Goal: Task Accomplishment & Management: Manage account settings

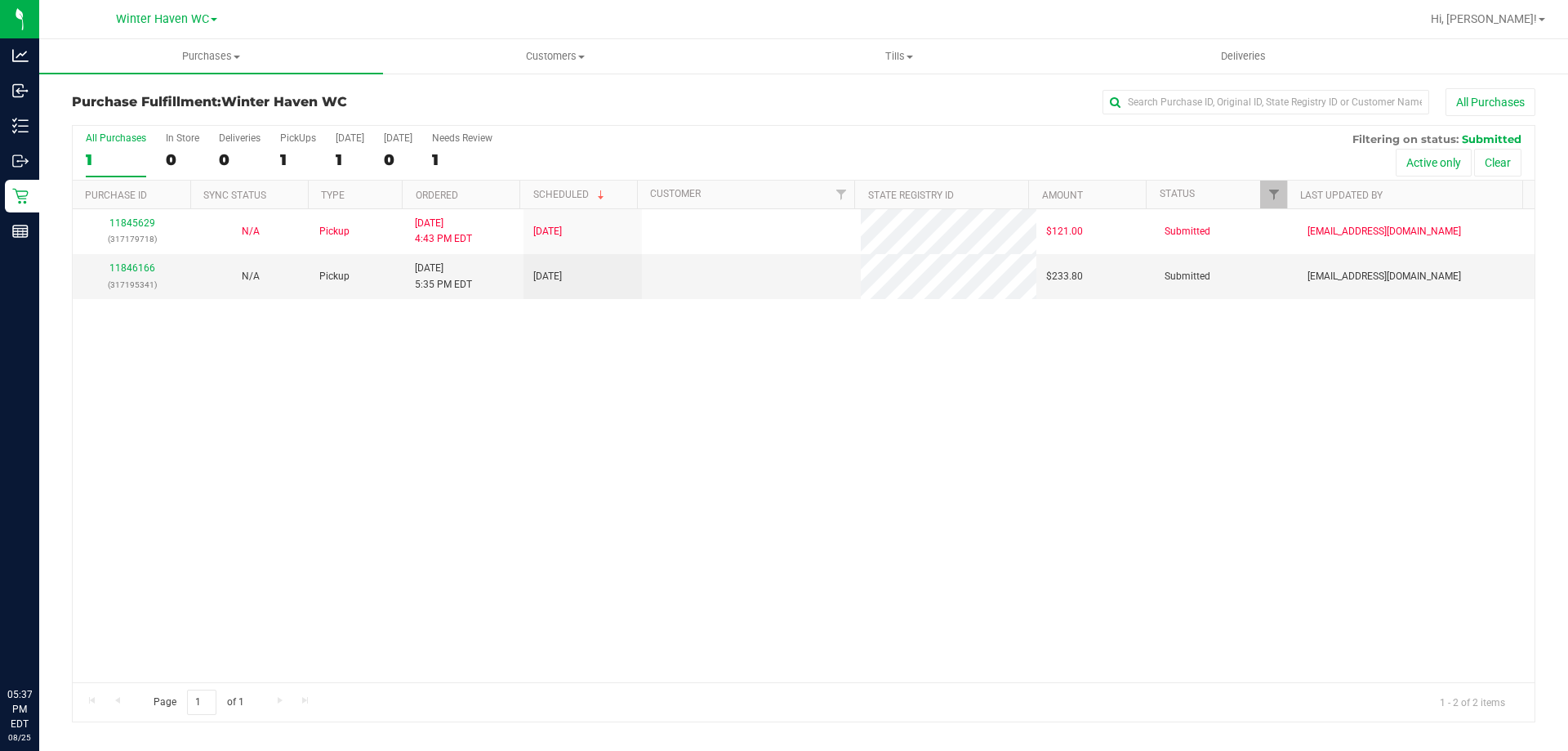
click at [575, 515] on div "11845629 (317179718) N/A Pickup [DATE] 4:43 PM EDT 8/25/2025 $121.00 Submitted …" at bounding box center [803, 446] width 1462 height 473
click at [135, 262] on link "11846166" at bounding box center [133, 268] width 46 height 11
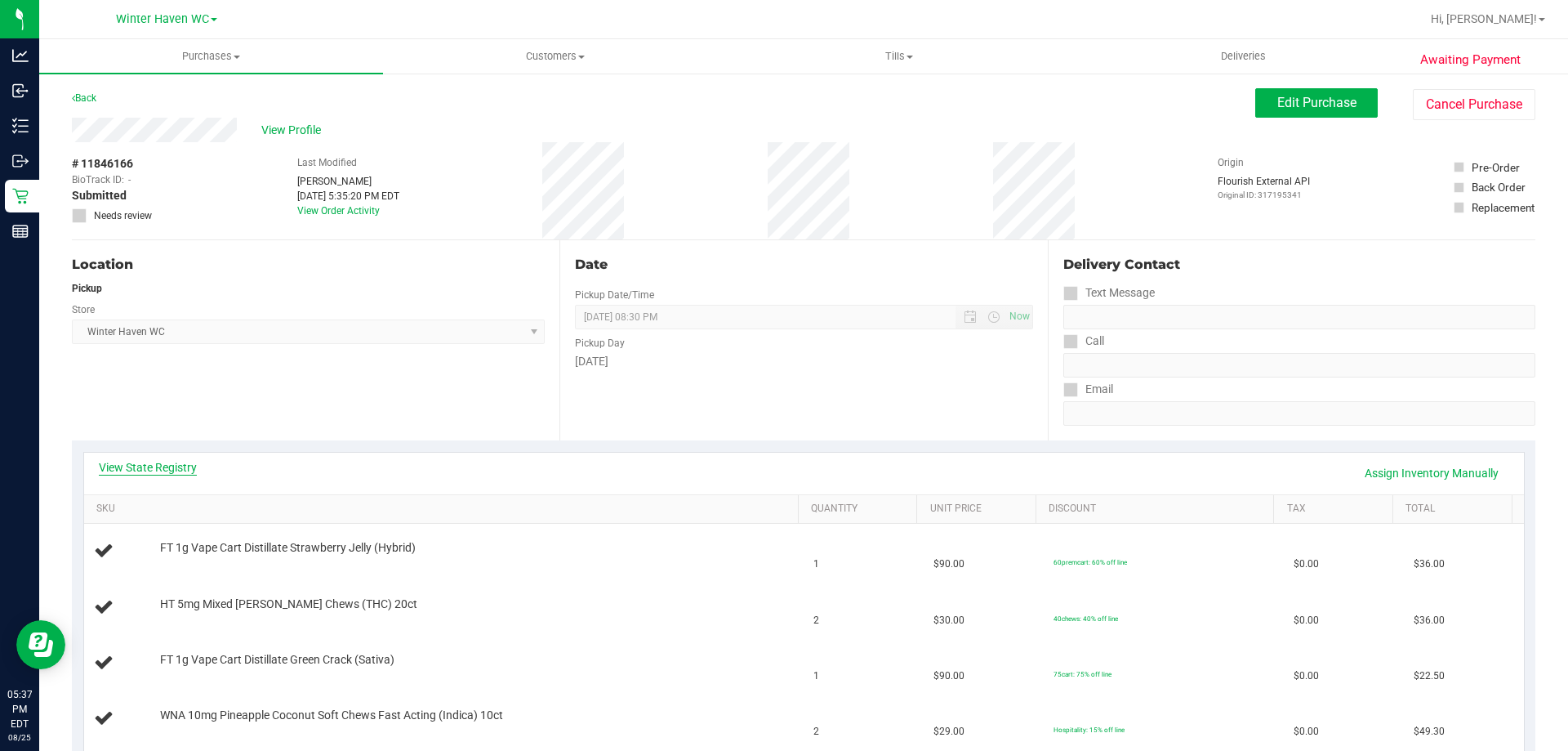
click at [169, 459] on link "View State Registry" at bounding box center [148, 468] width 98 height 16
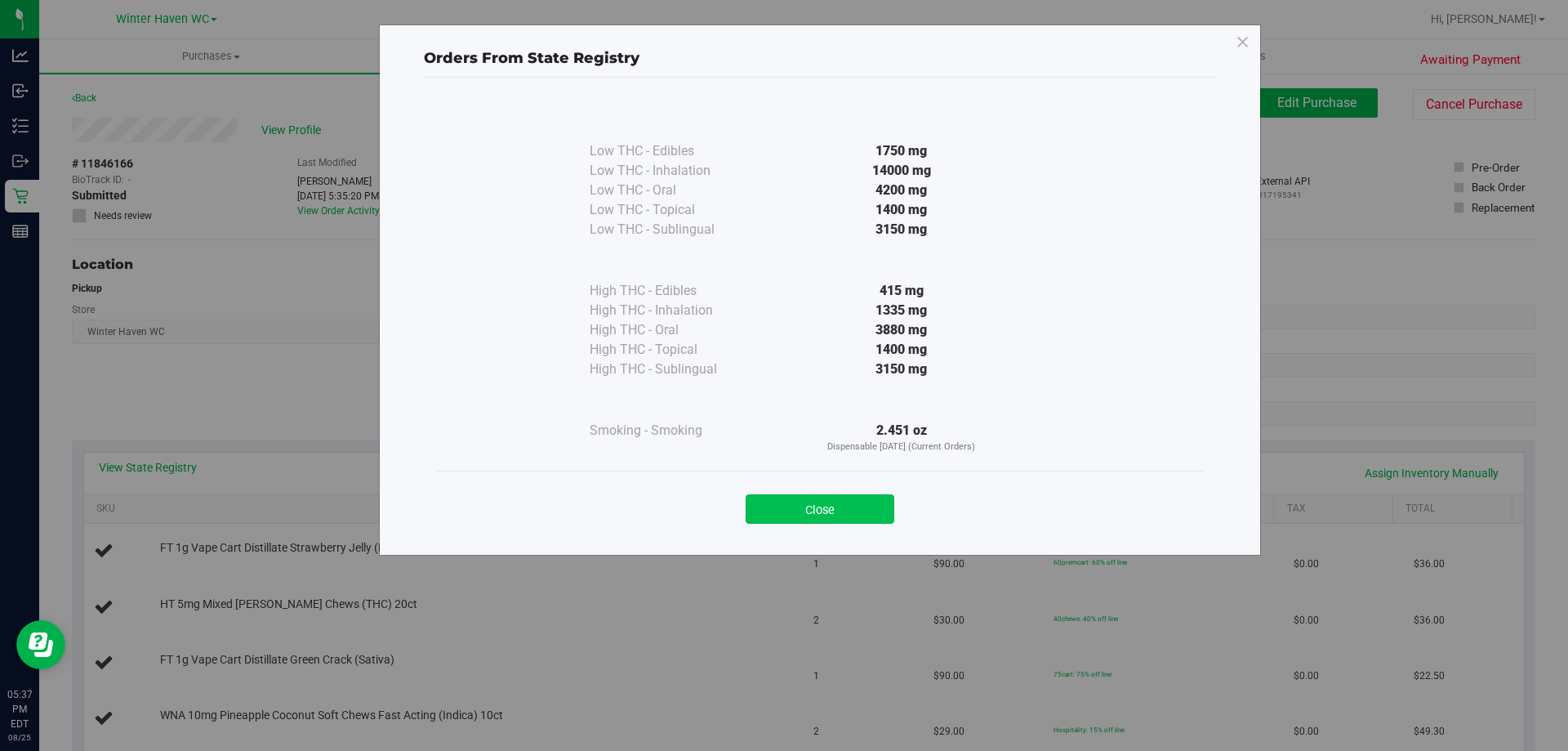
click at [868, 518] on button "Close" at bounding box center [820, 509] width 149 height 29
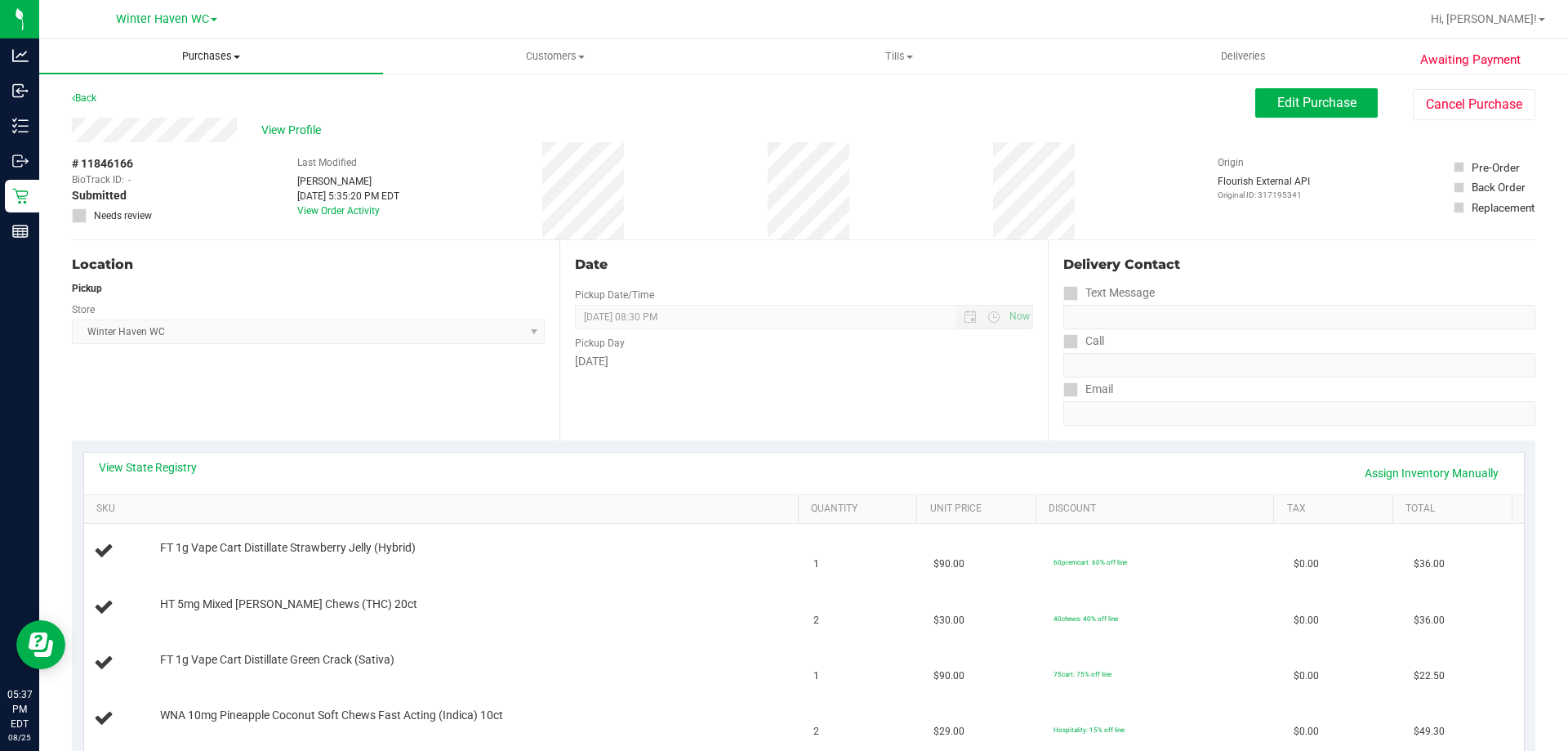
click at [189, 45] on uib-tab-heading "Purchases Summary of purchases Fulfillment All purchases" at bounding box center [211, 57] width 344 height 34
click at [192, 68] on uib-tab-heading "Purchases Summary of purchases Fulfillment All purchases" at bounding box center [211, 57] width 344 height 34
click at [201, 58] on span "Purchases" at bounding box center [211, 57] width 344 height 15
click at [129, 124] on span "Fulfillment" at bounding box center [90, 118] width 102 height 14
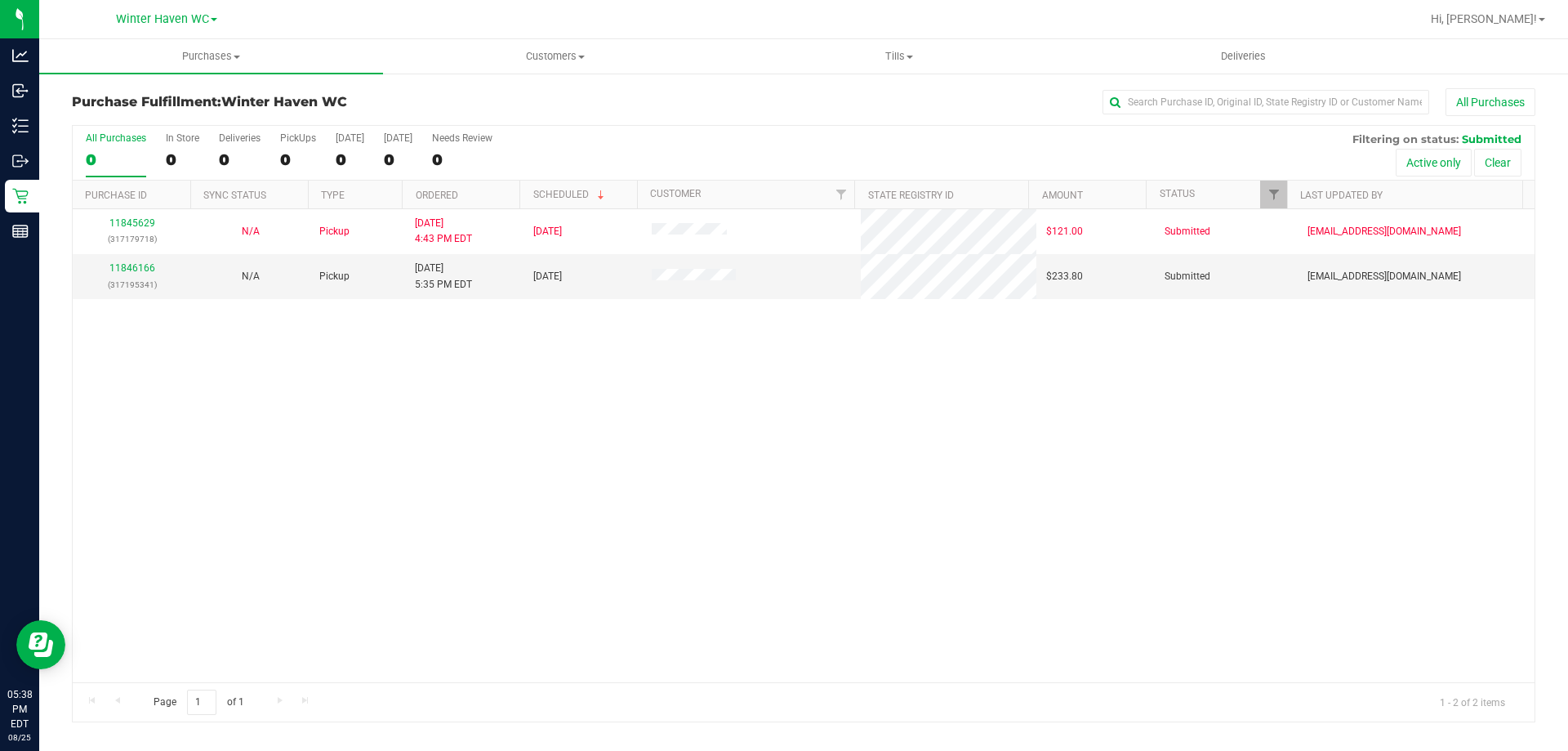
drag, startPoint x: 542, startPoint y: 411, endPoint x: 535, endPoint y: 416, distance: 8.6
click at [541, 413] on div "11845629 (317179718) N/A Pickup [DATE] 4:43 PM EDT 8/25/2025 $121.00 Submitted …" at bounding box center [803, 446] width 1462 height 473
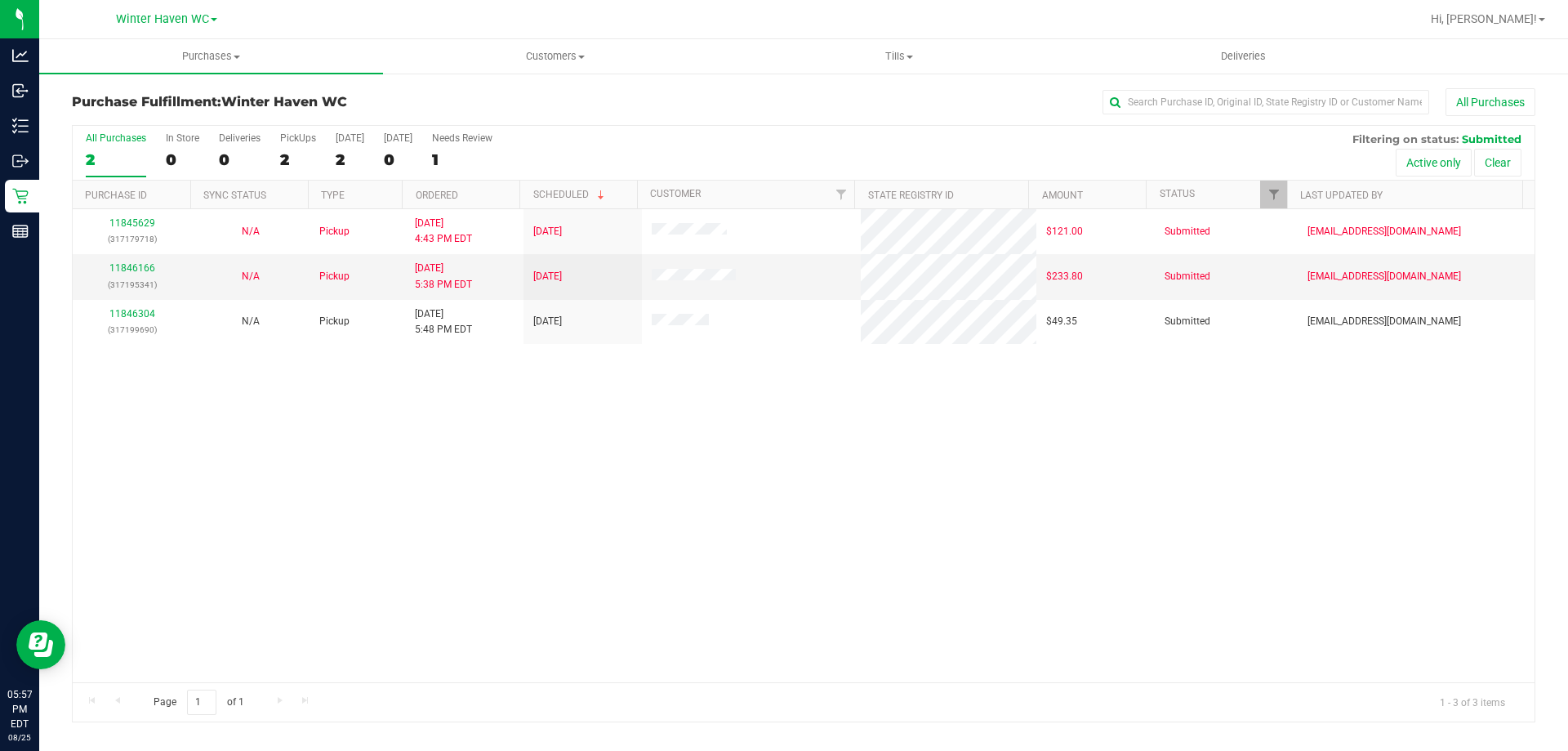
click at [414, 391] on div "11845629 (317179718) N/A Pickup [DATE] 4:43 PM EDT 8/25/2025 $121.00 Submitted …" at bounding box center [803, 446] width 1462 height 473
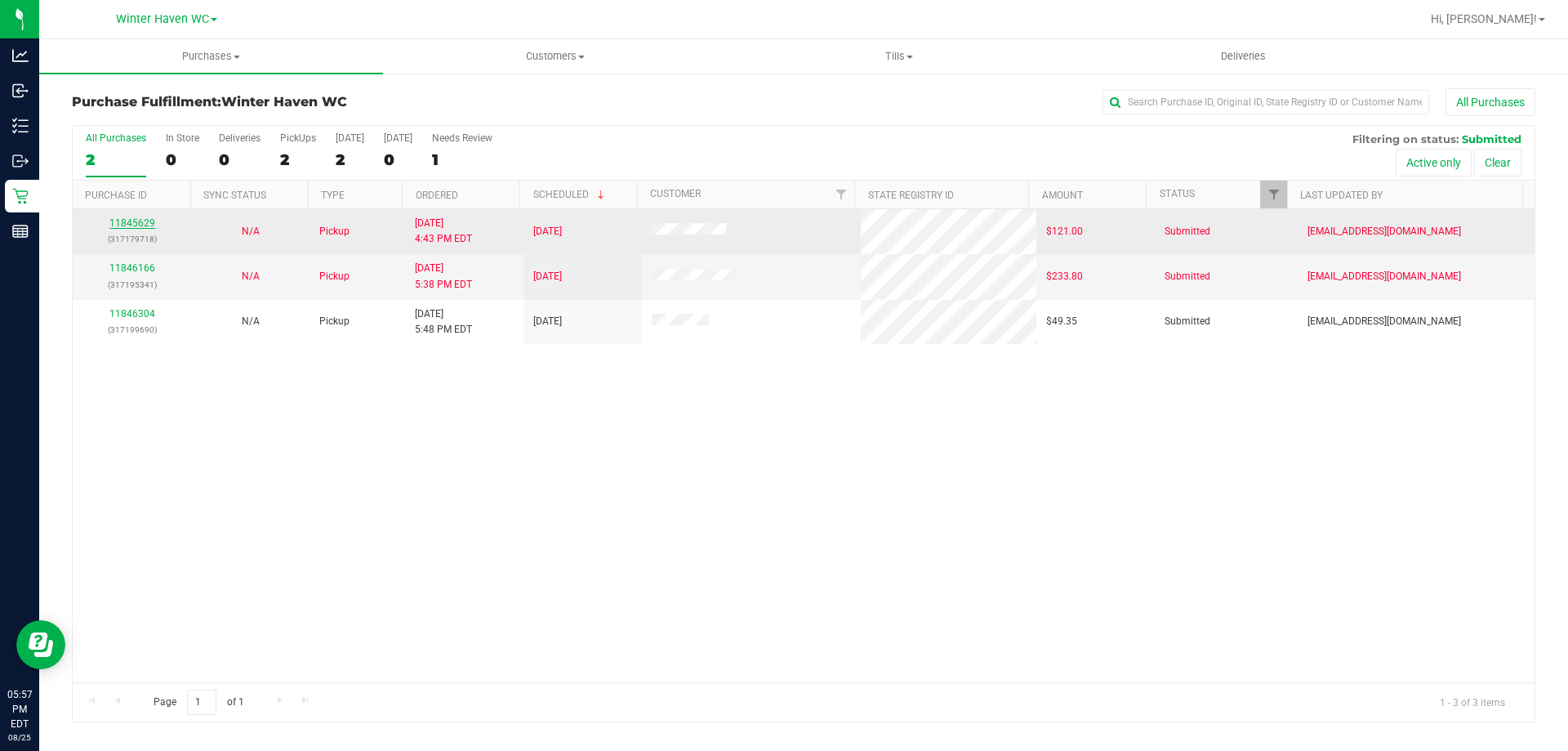
click at [133, 227] on link "11845629" at bounding box center [133, 223] width 46 height 11
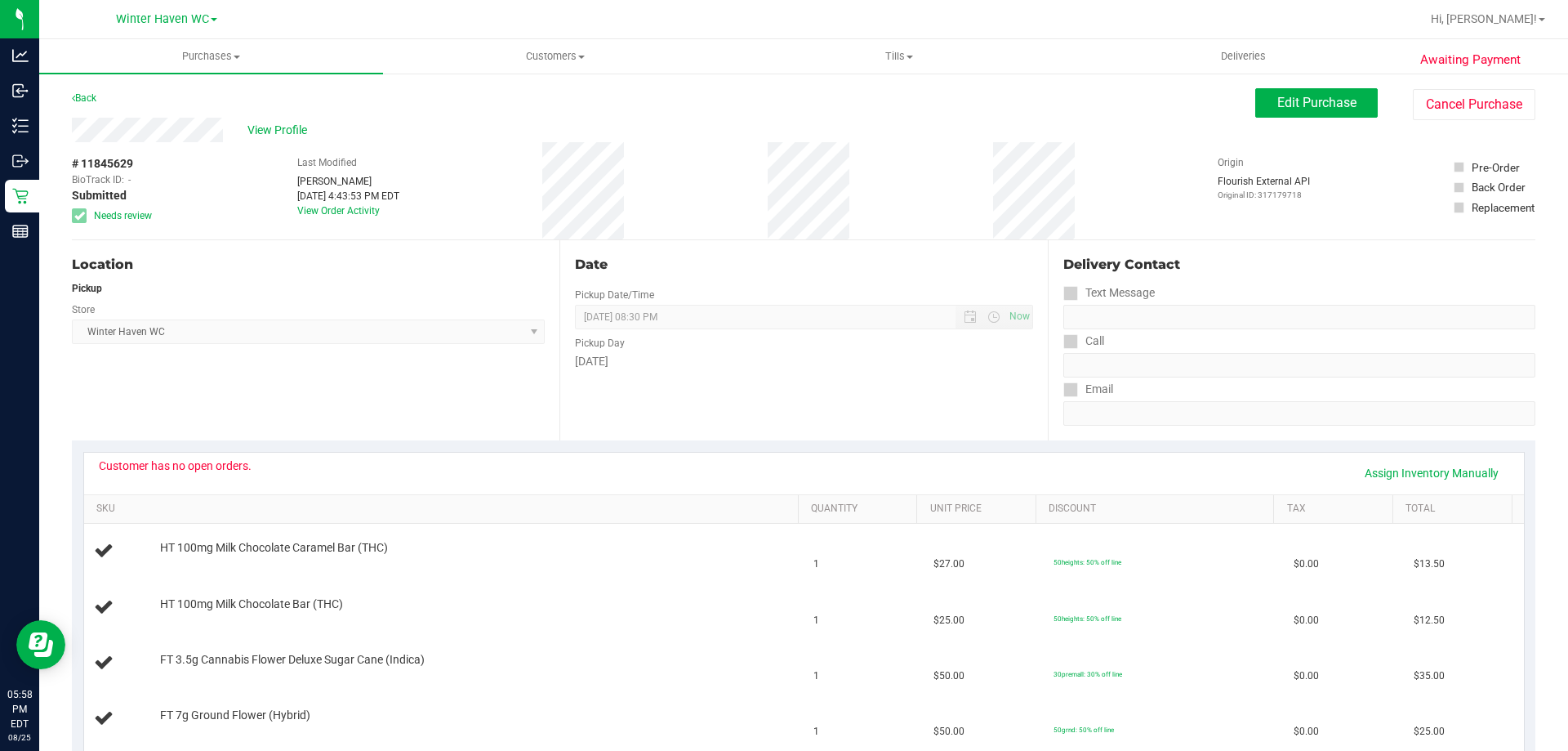
click at [258, 466] on div "Customer has no open orders. Assign Inventory Manually" at bounding box center [804, 473] width 1411 height 28
click at [258, 467] on div "Customer has no open orders. Assign Inventory Manually" at bounding box center [804, 473] width 1411 height 28
click at [268, 473] on div "Customer has no open orders. Assign Inventory Manually" at bounding box center [804, 473] width 1411 height 28
drag, startPoint x: 1534, startPoint y: 103, endPoint x: 1521, endPoint y: 106, distance: 13.3
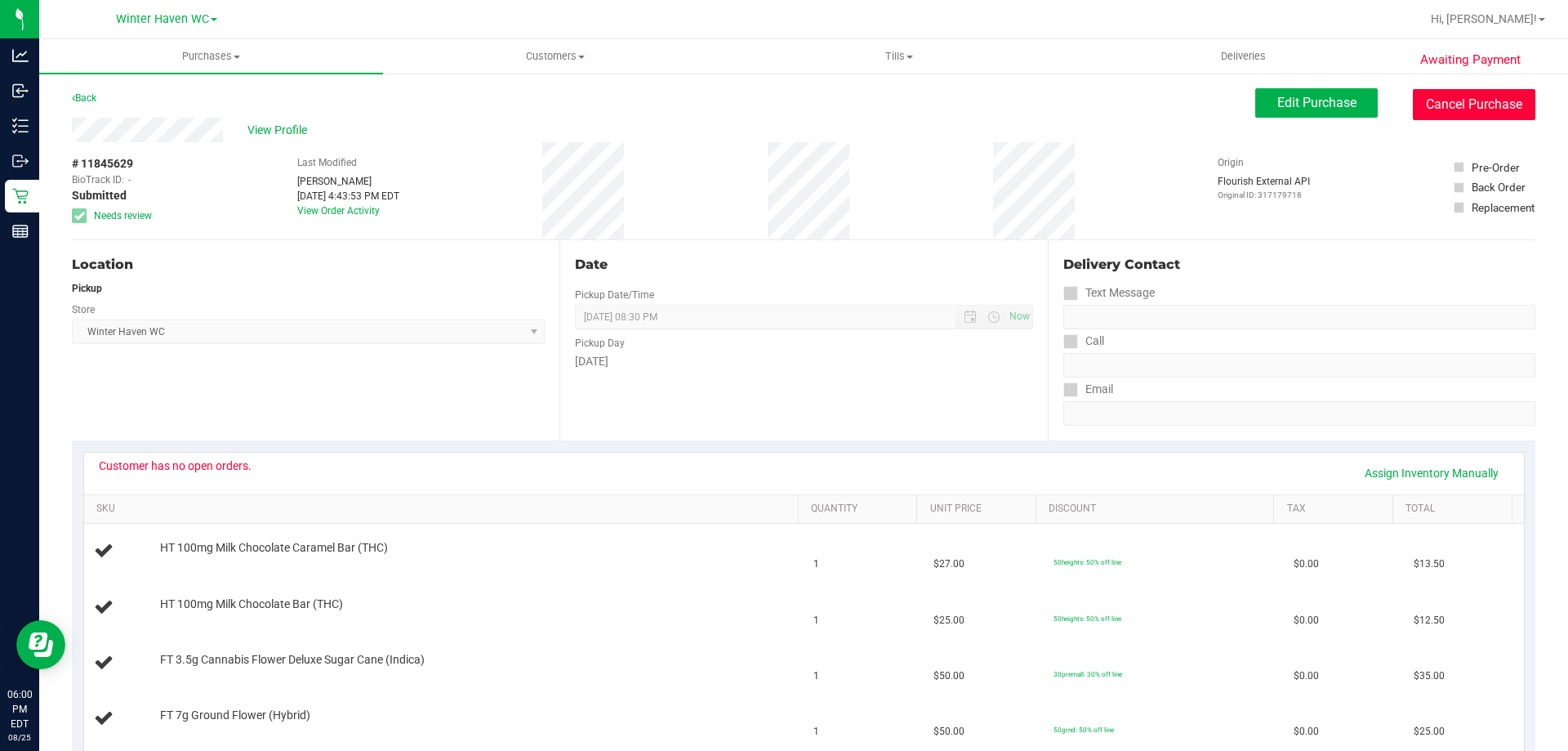
click at [1521, 106] on button "Cancel Purchase" at bounding box center [1475, 105] width 123 height 31
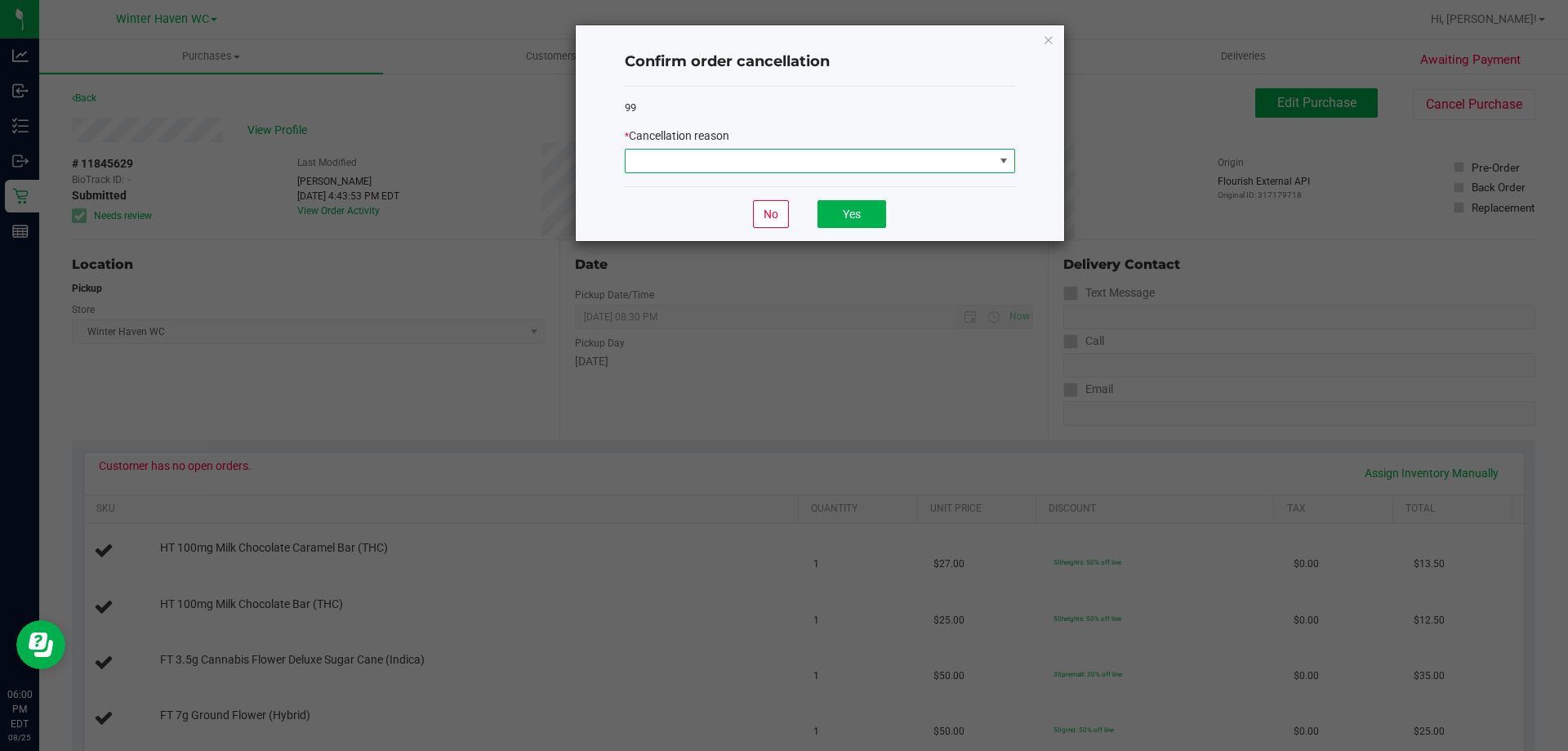
click at [927, 170] on span at bounding box center [810, 161] width 368 height 23
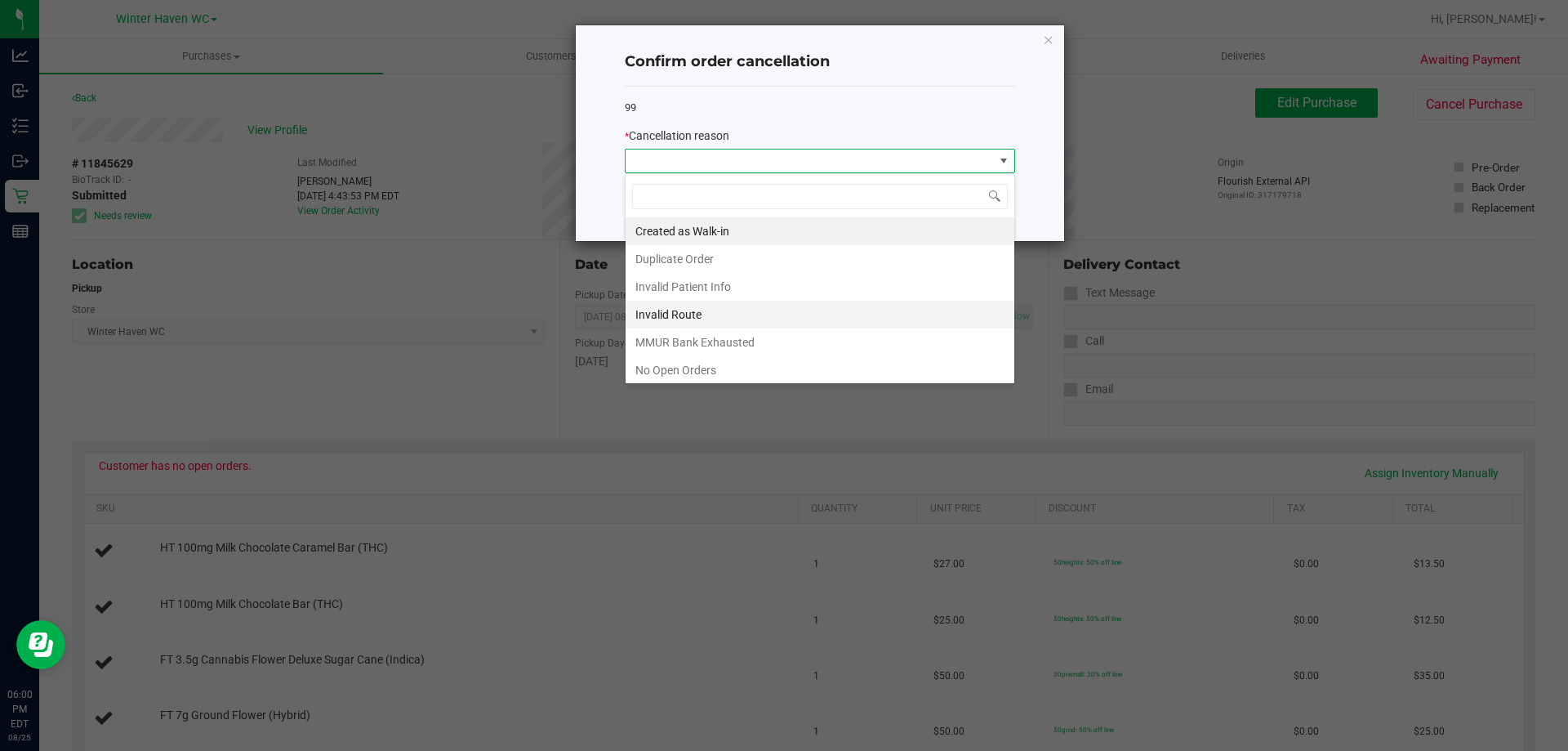
scroll to position [82, 0]
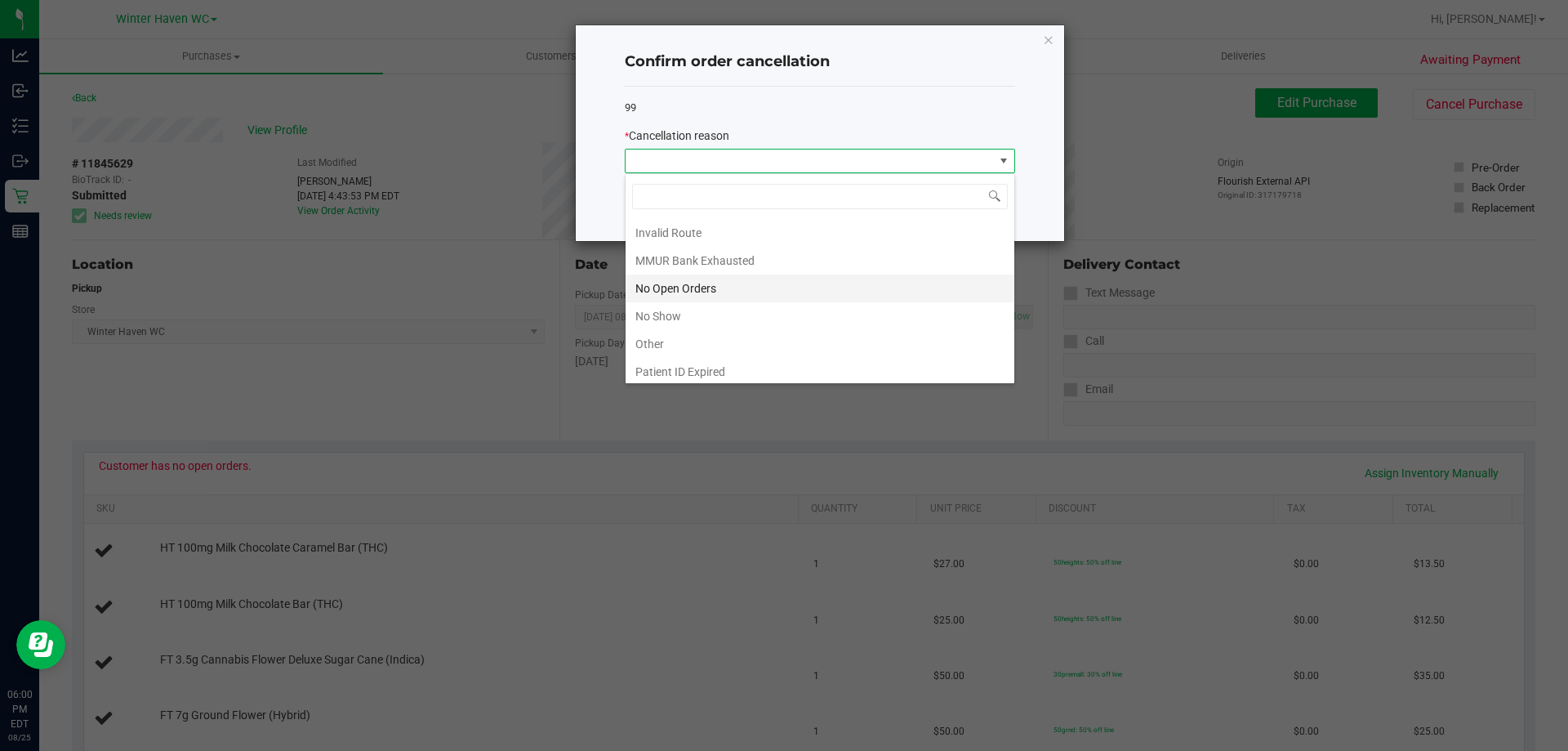
click at [694, 292] on li "No Open Orders" at bounding box center [820, 288] width 389 height 28
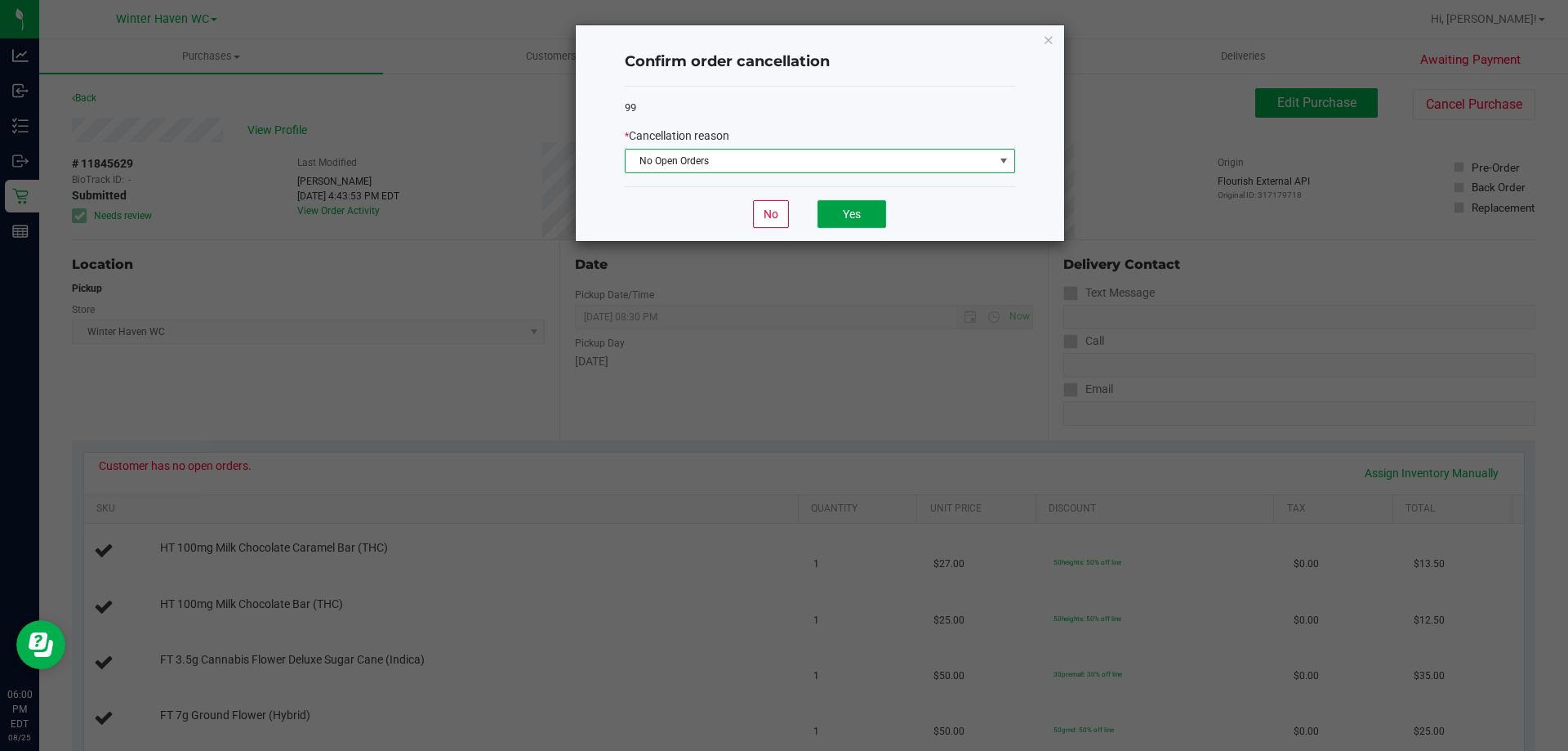
click at [838, 208] on button "Yes" at bounding box center [852, 214] width 69 height 28
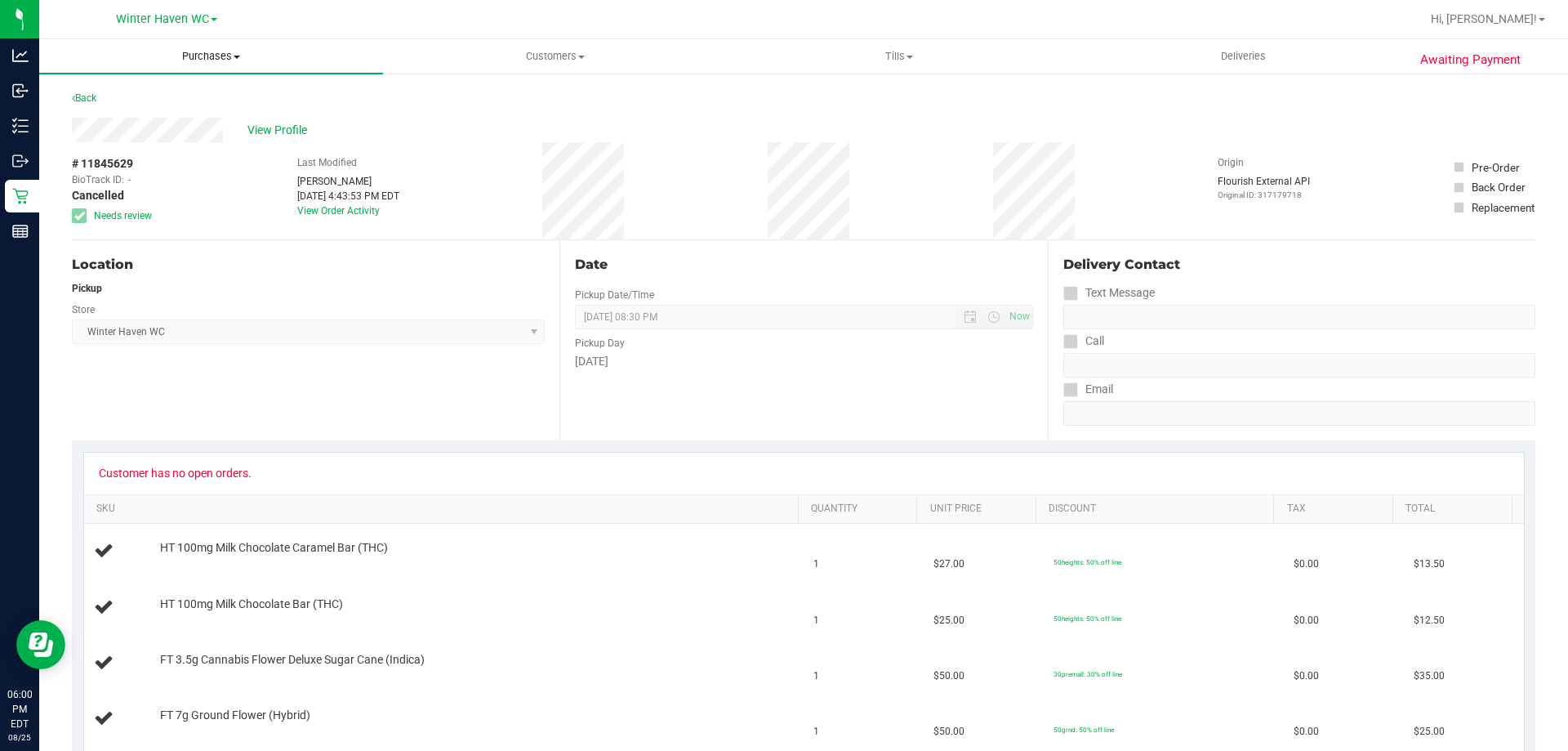
click at [205, 66] on uib-tab-heading "Purchases Summary of purchases Fulfillment All purchases" at bounding box center [211, 57] width 344 height 34
click at [119, 117] on span "Fulfillment" at bounding box center [90, 118] width 102 height 14
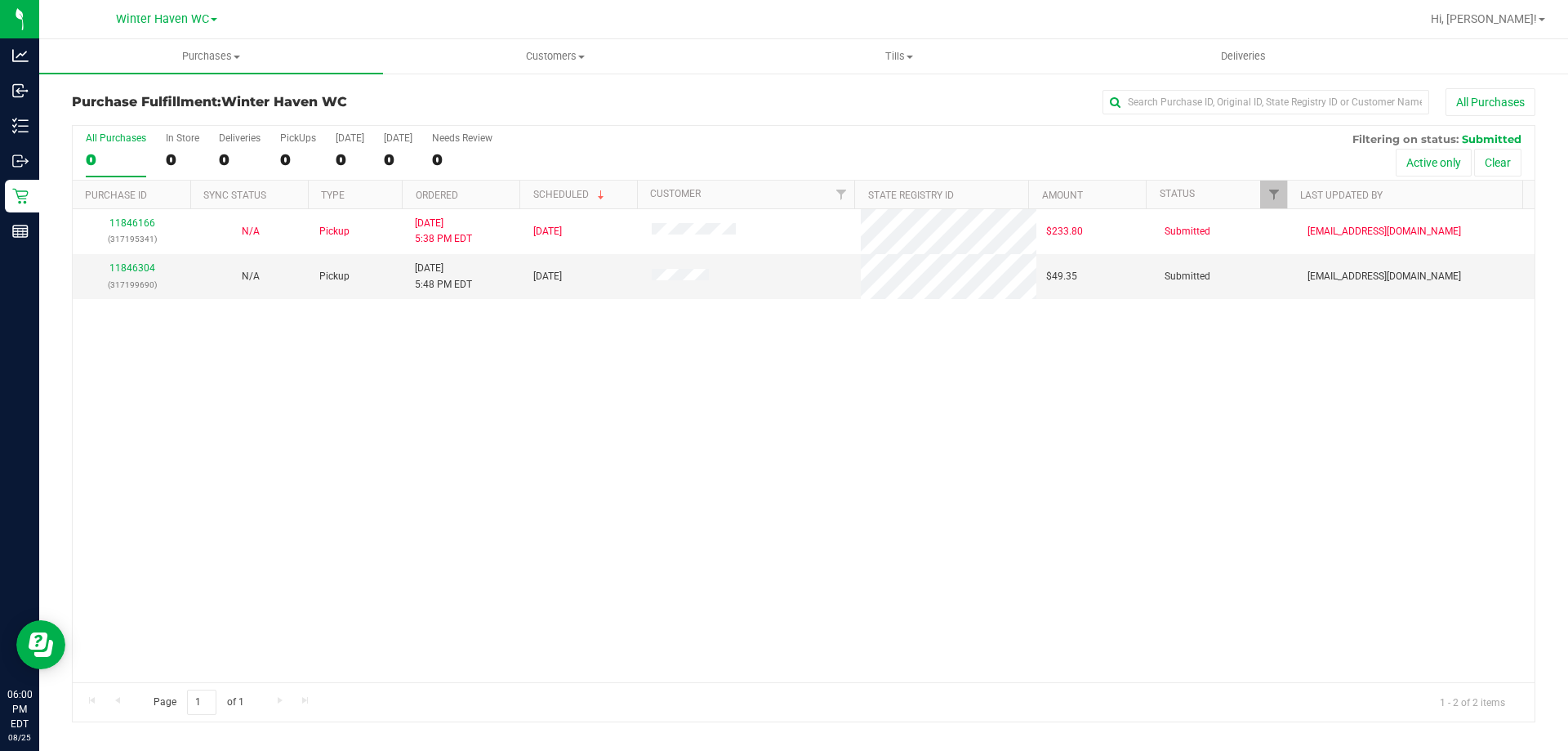
click at [135, 404] on div "11846166 (317195341) N/A Pickup 8/25/2025 5:38 PM EDT 8/25/2025 $233.80 Submitt…" at bounding box center [803, 446] width 1462 height 473
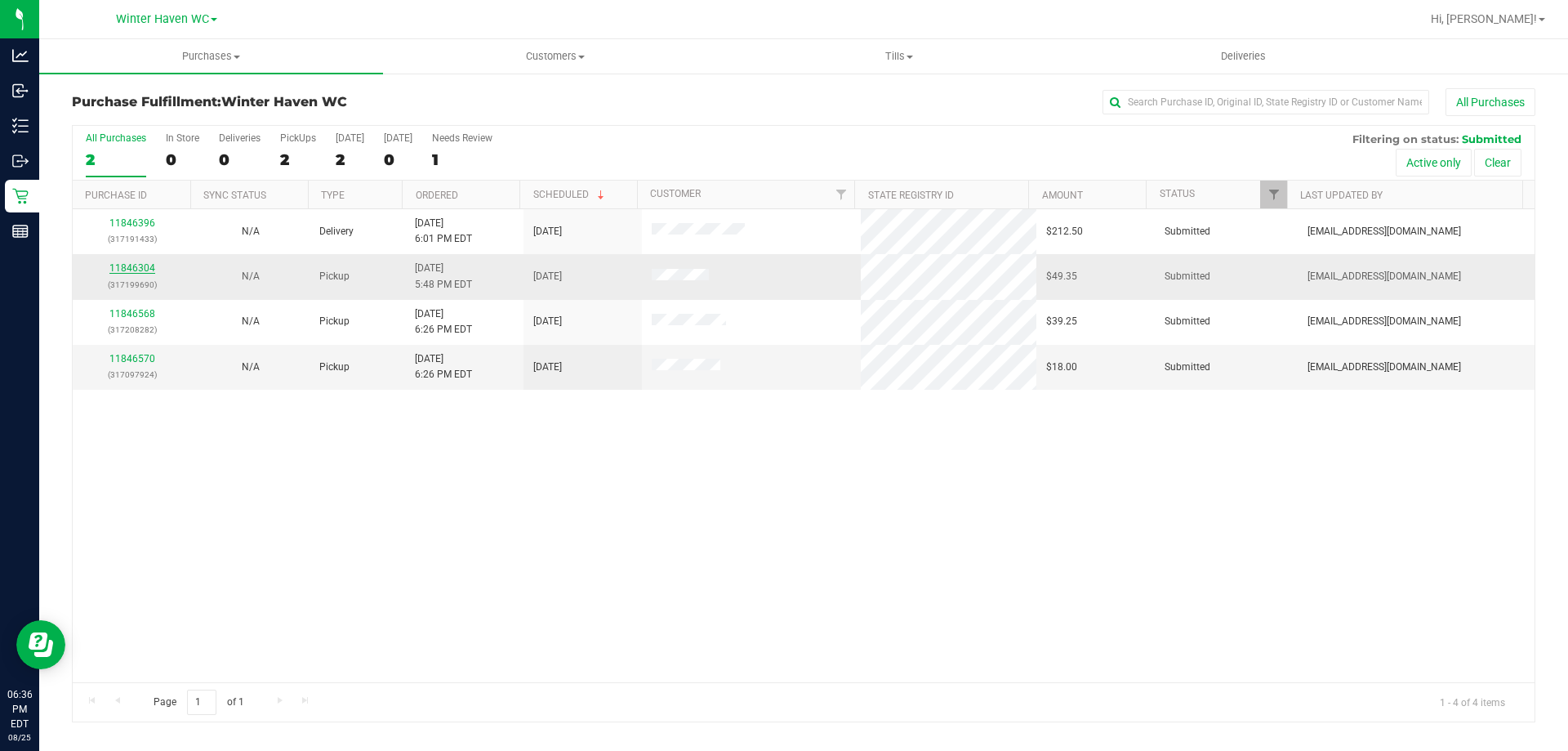
click at [129, 268] on link "11846304" at bounding box center [133, 268] width 46 height 11
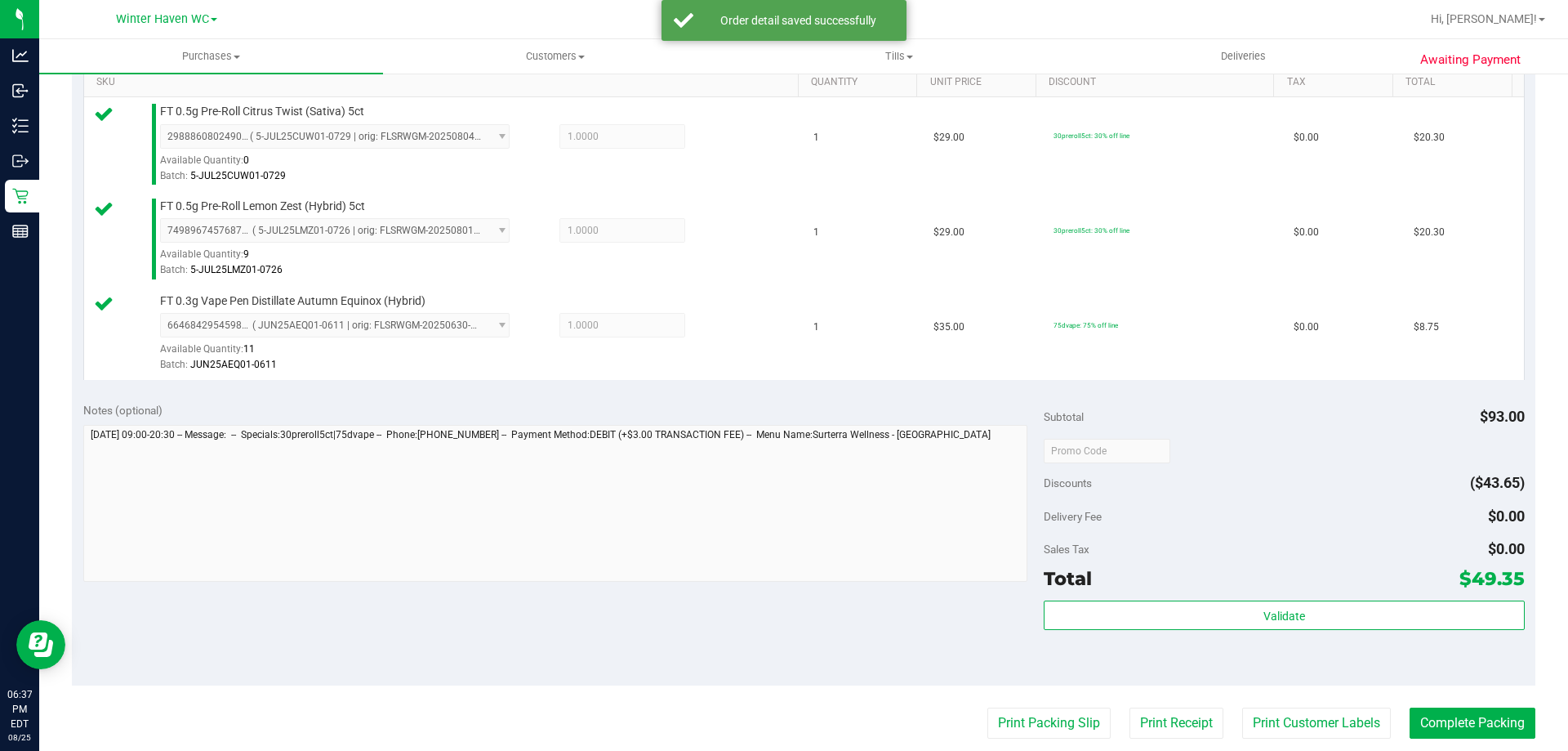
scroll to position [490, 0]
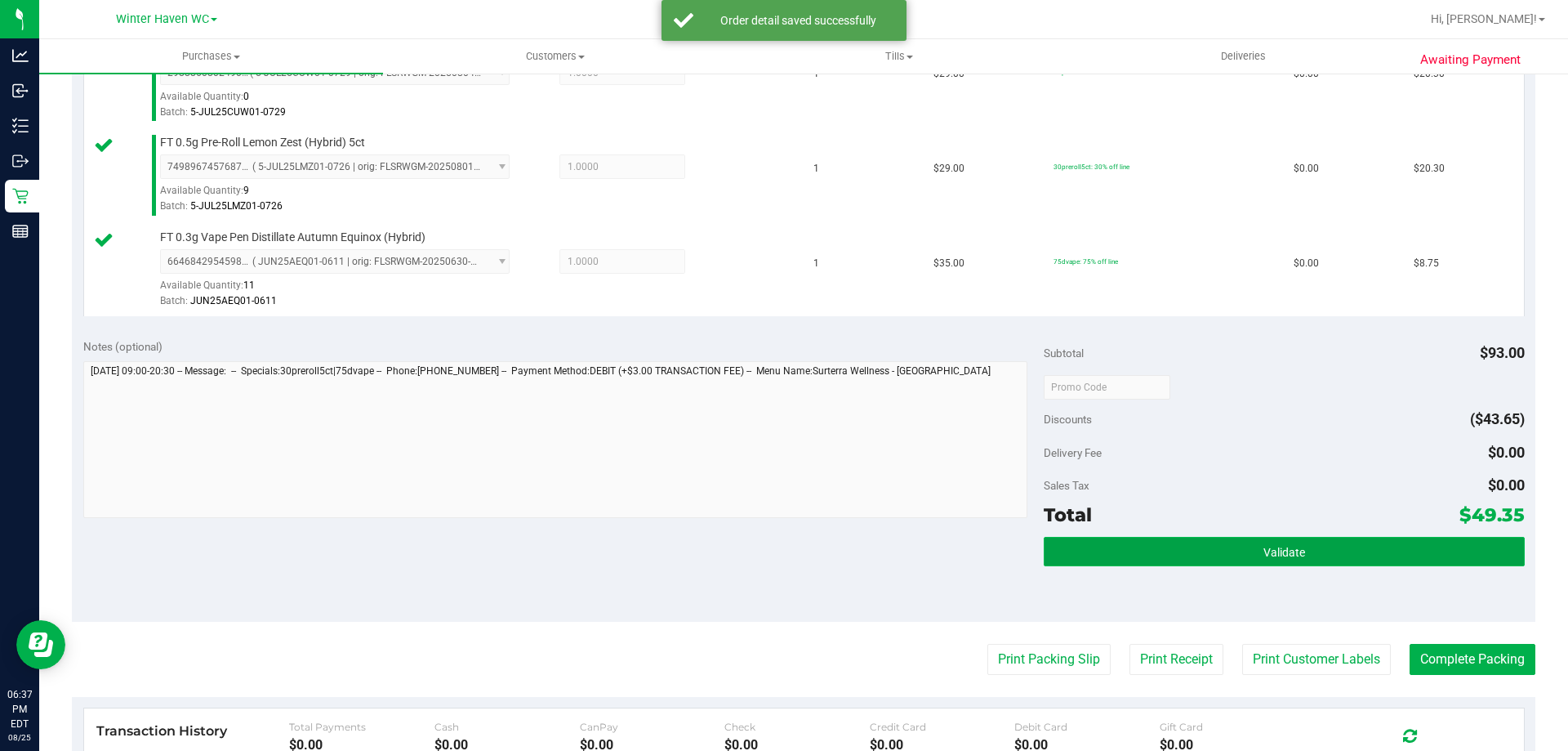
click at [1208, 551] on button "Validate" at bounding box center [1284, 551] width 480 height 29
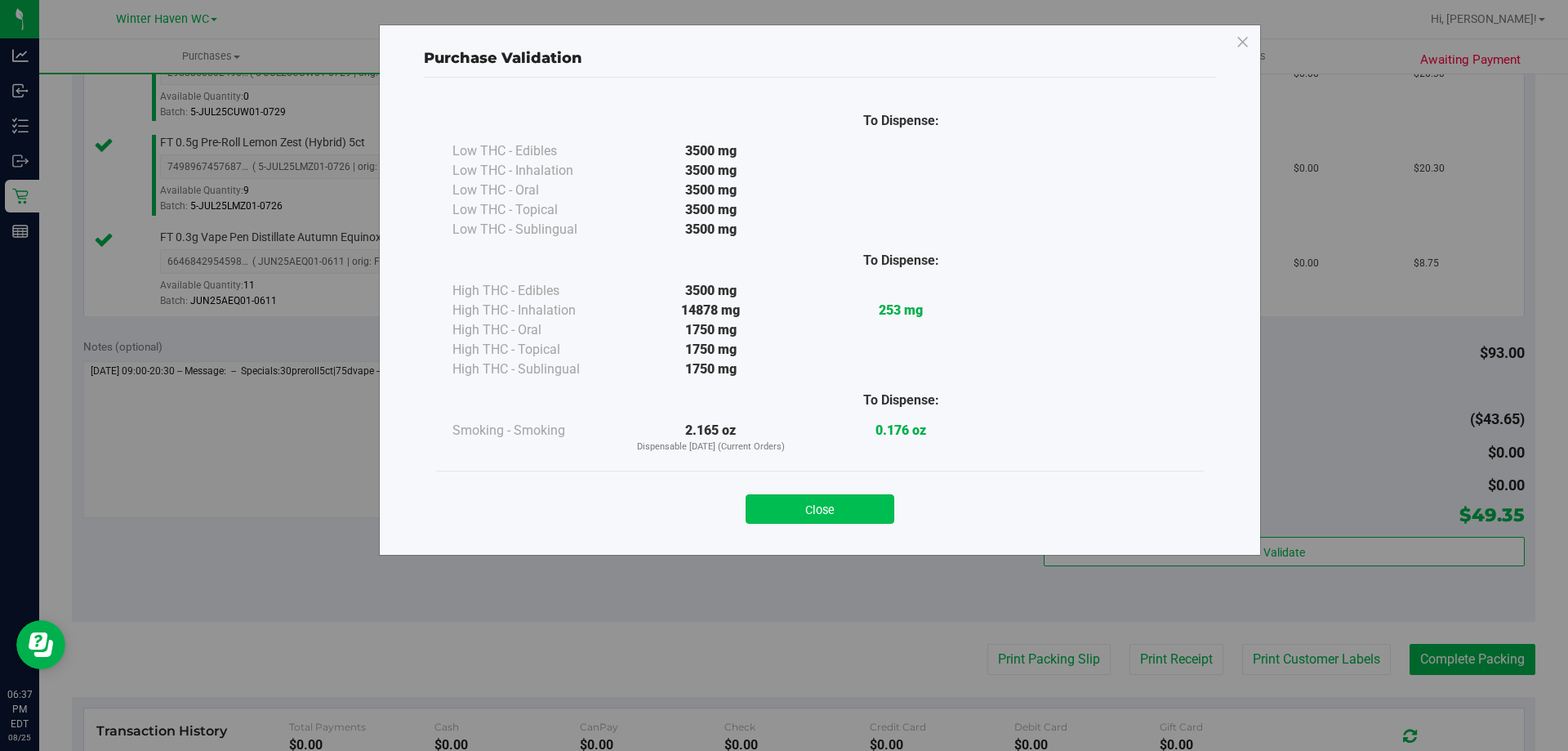
drag, startPoint x: 844, startPoint y: 494, endPoint x: 906, endPoint y: 554, distance: 86.3
click at [844, 495] on button "Close" at bounding box center [820, 509] width 149 height 29
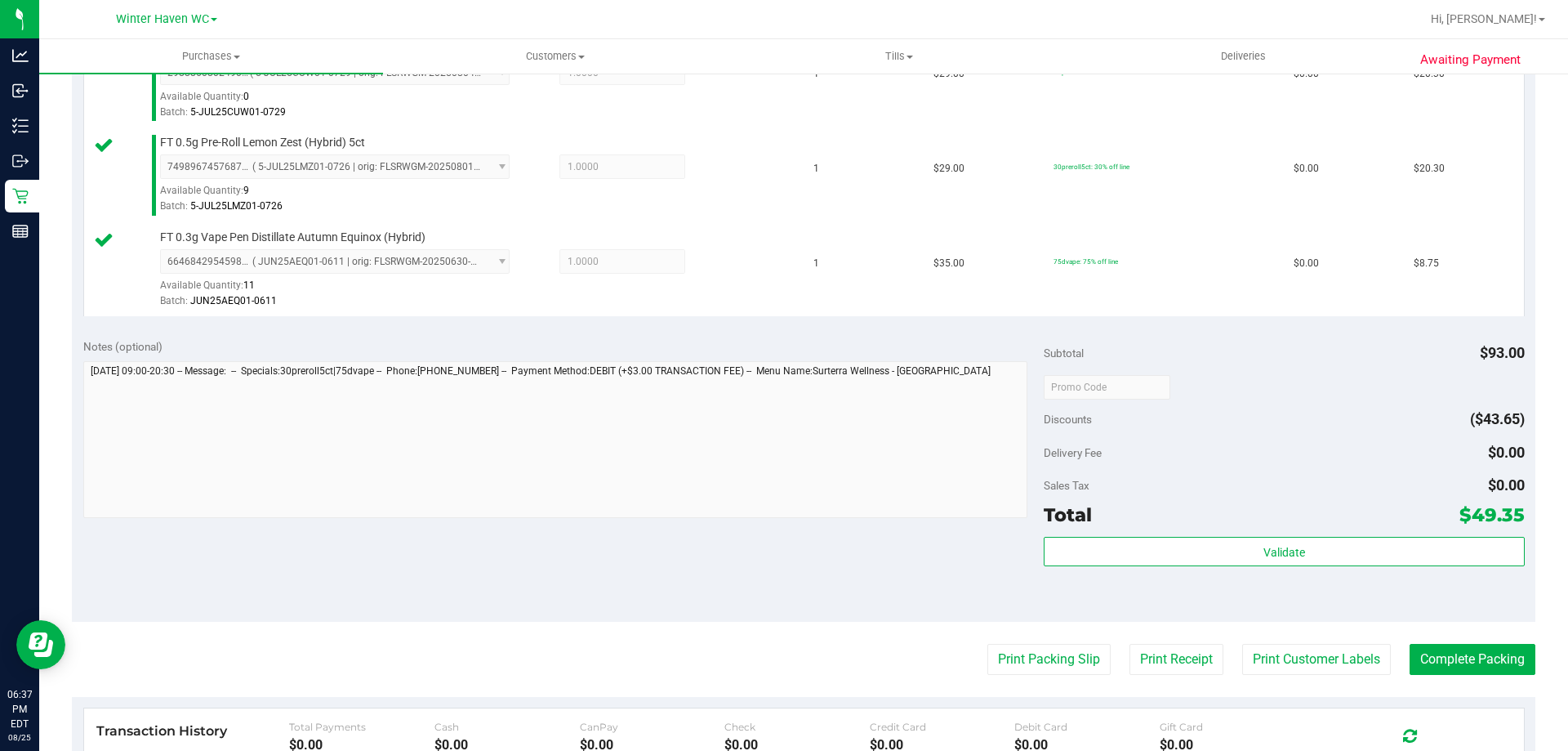
drag, startPoint x: 906, startPoint y: 554, endPoint x: 1291, endPoint y: 632, distance: 392.8
click at [910, 557] on div "Notes (optional) Subtotal $93.00 Discounts ($43.65) Delivery Fee $0.00 Sales Ta…" at bounding box center [803, 474] width 1463 height 294
click at [1452, 654] on button "Complete Packing" at bounding box center [1473, 659] width 126 height 31
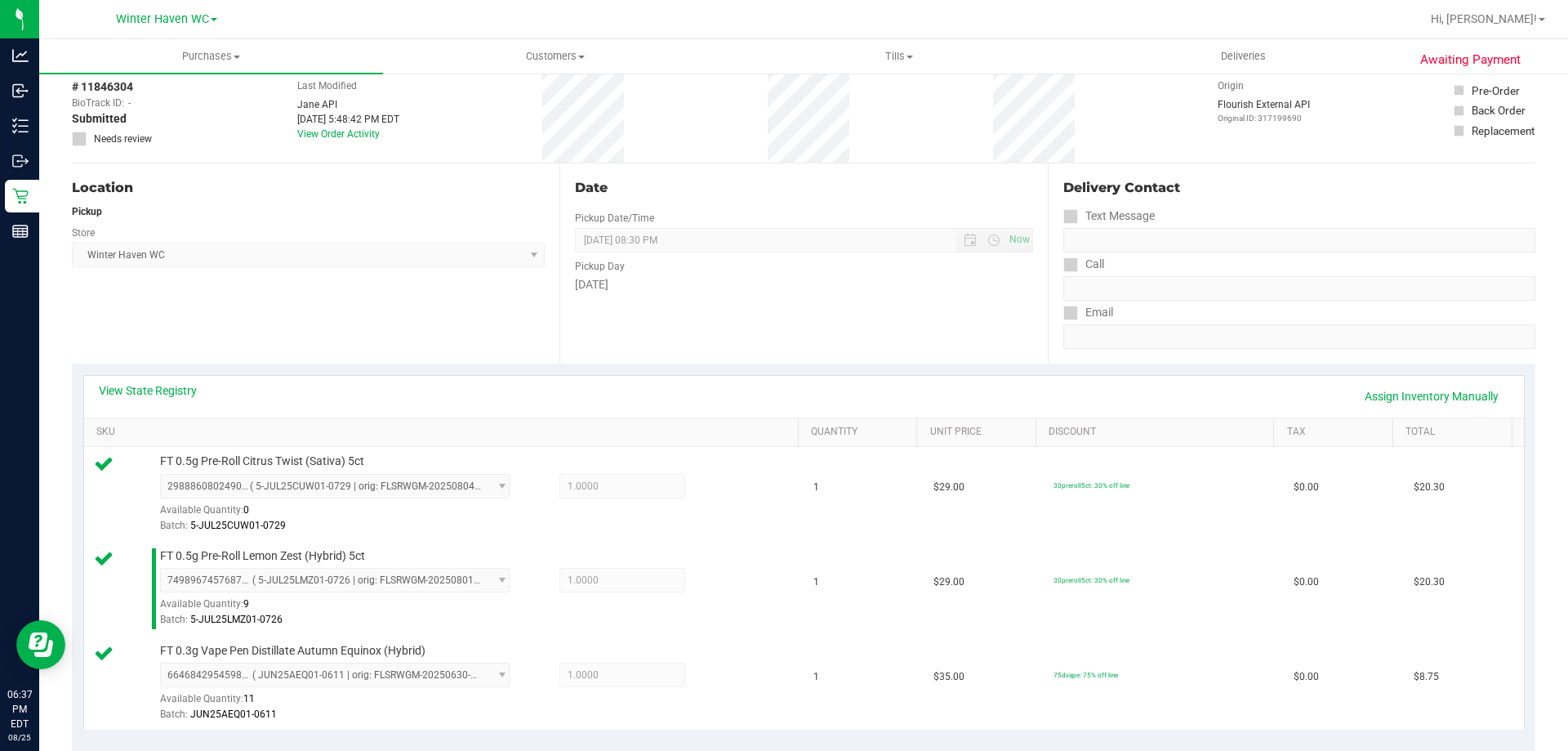
scroll to position [0, 0]
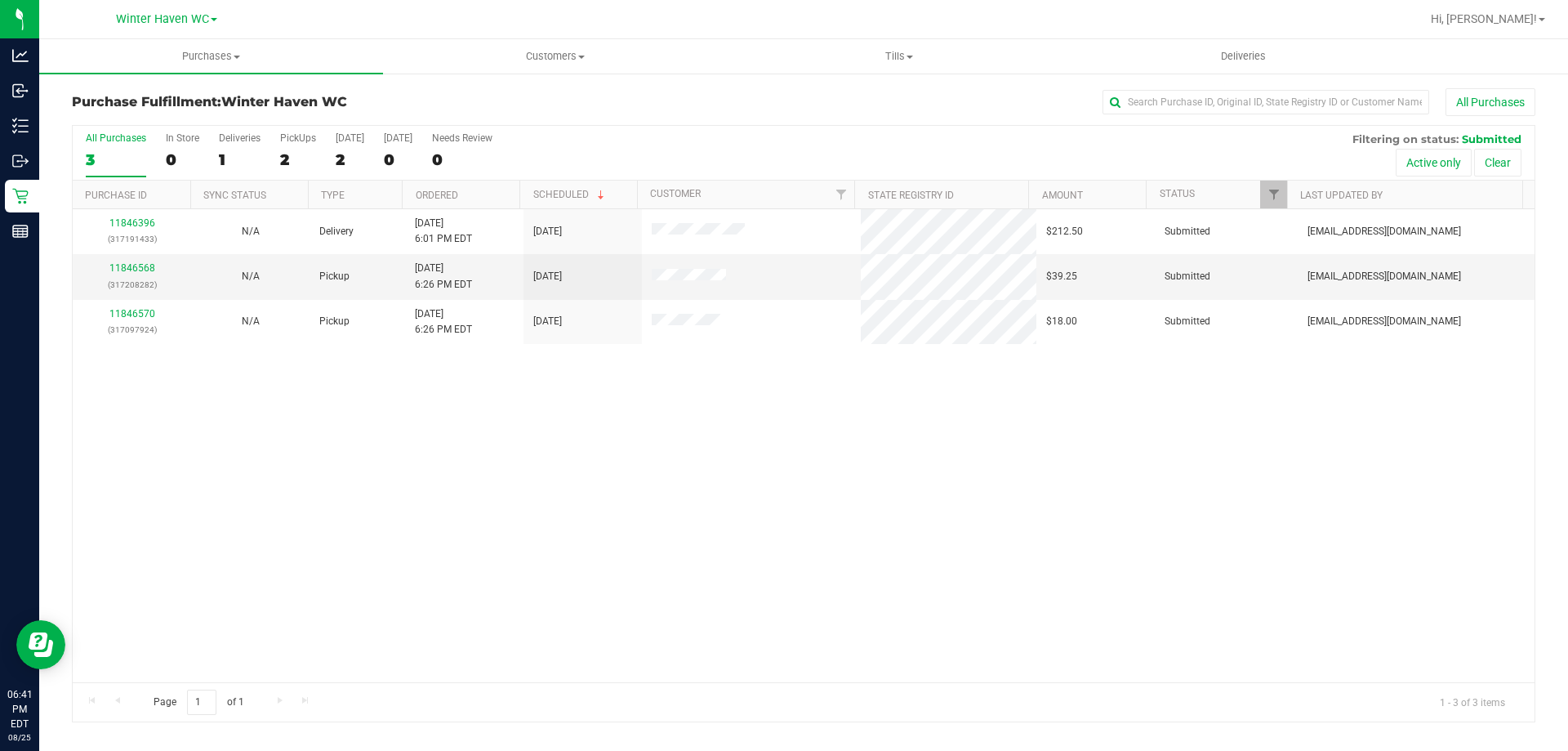
click at [227, 454] on div "11846396 (317191433) N/A Delivery 8/25/2025 6:01 PM EDT 8/28/2025 $212.50 Submi…" at bounding box center [803, 446] width 1462 height 473
click at [392, 536] on div "11846396 (317191433) N/A Delivery 8/25/2025 6:01 PM EDT 8/28/2025 $212.50 Submi…" at bounding box center [803, 446] width 1462 height 473
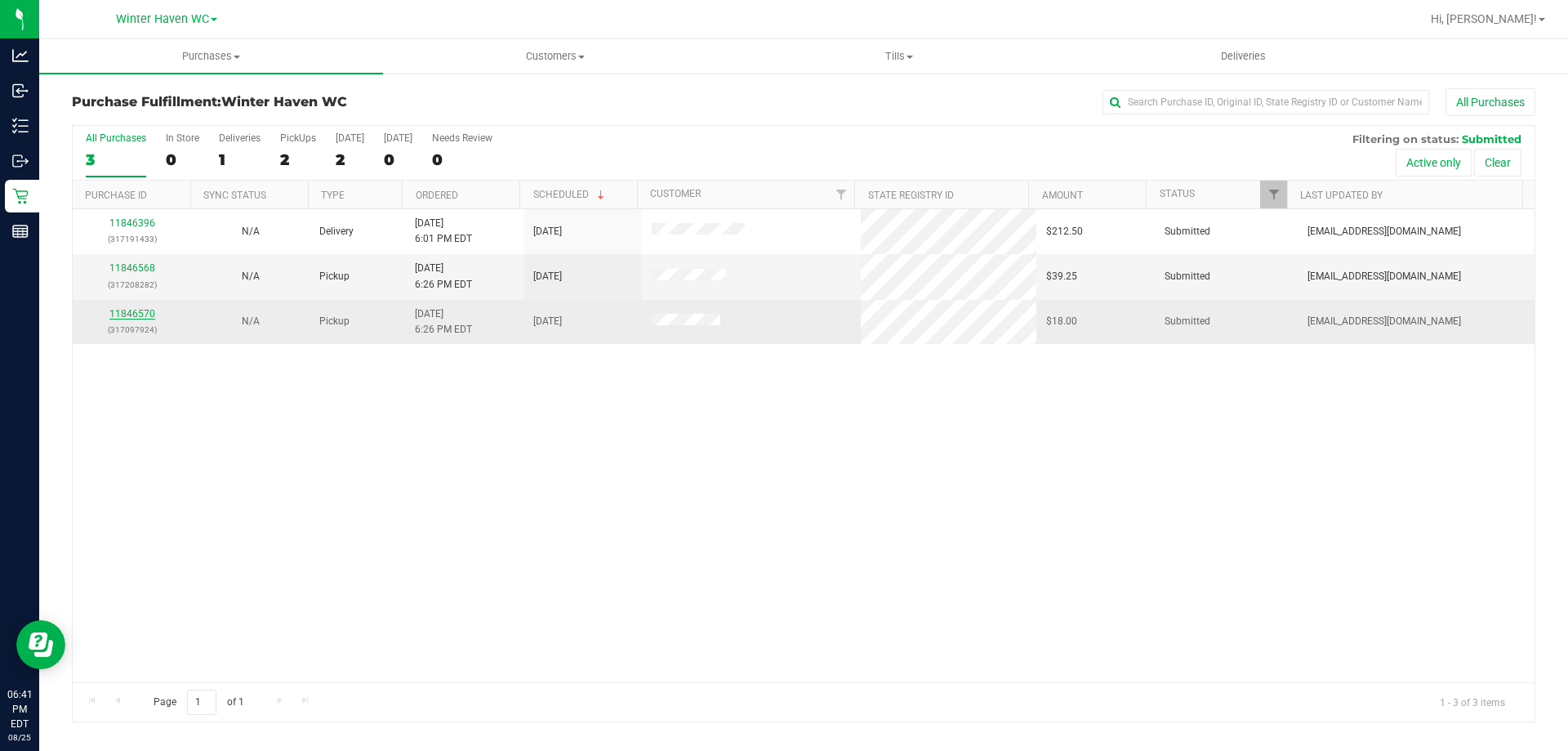
click at [121, 318] on link "11846570" at bounding box center [133, 314] width 46 height 11
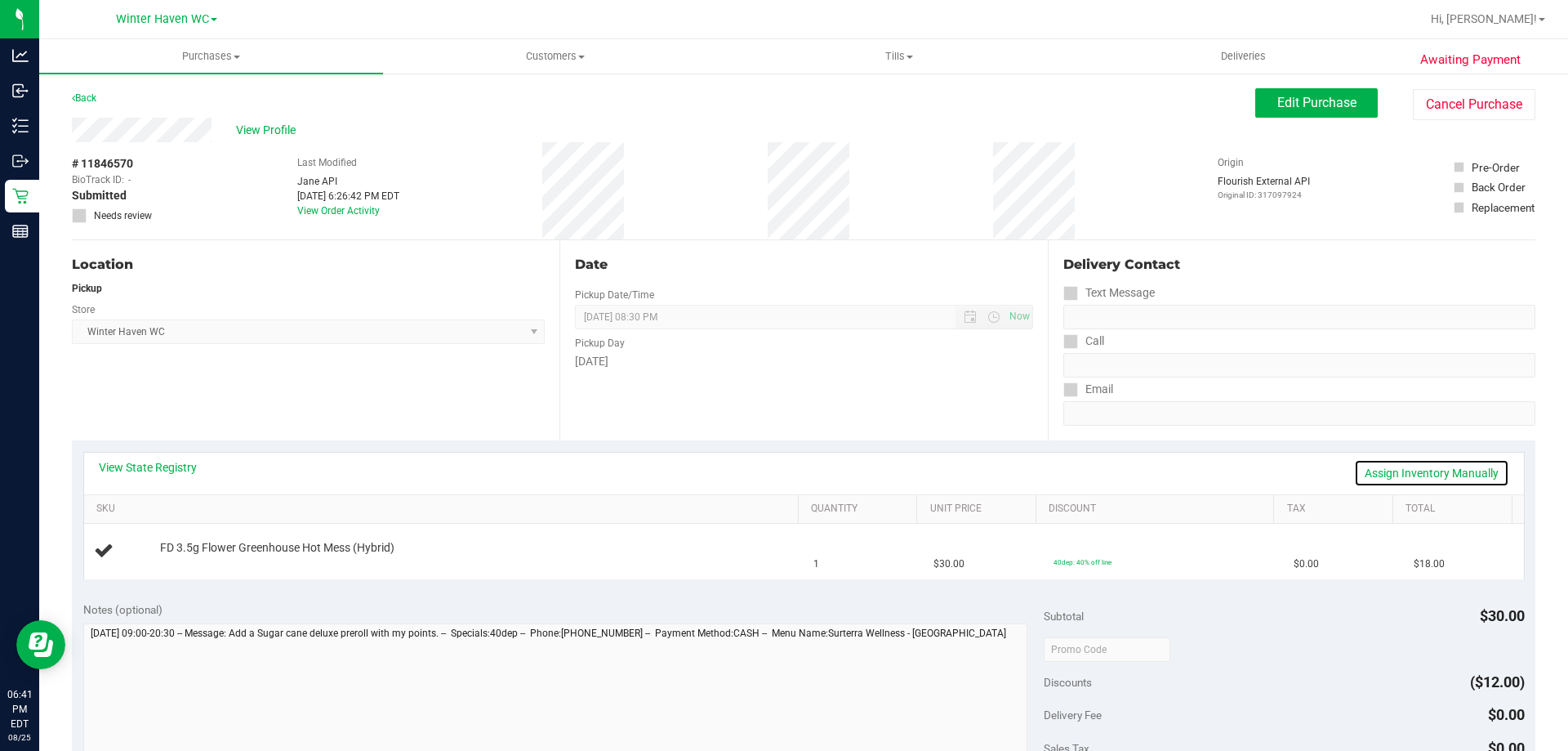
click at [1374, 461] on link "Assign Inventory Manually" at bounding box center [1432, 473] width 156 height 28
click at [215, 553] on link "Add Package" at bounding box center [189, 559] width 59 height 11
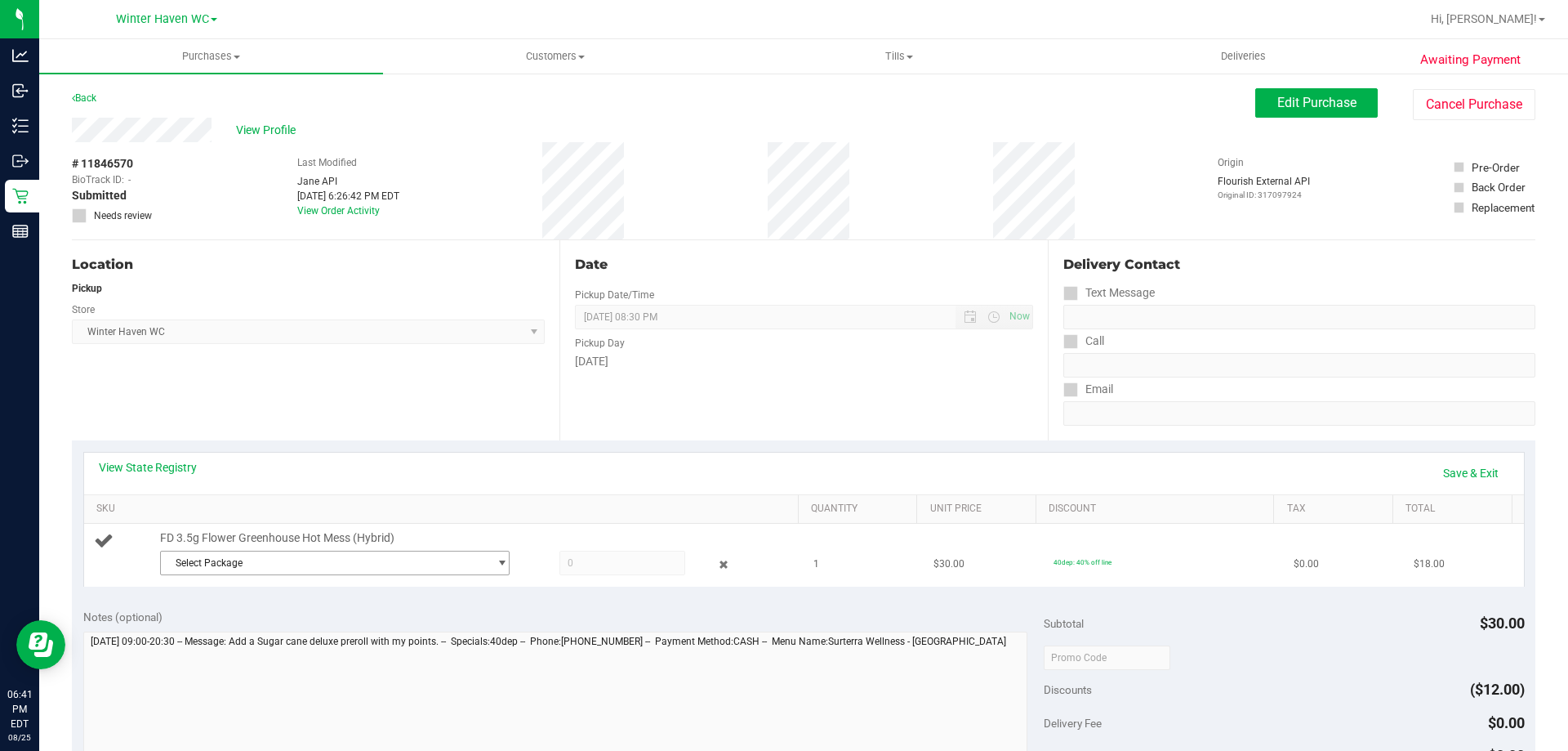
click at [246, 559] on span "Select Package" at bounding box center [324, 563] width 328 height 23
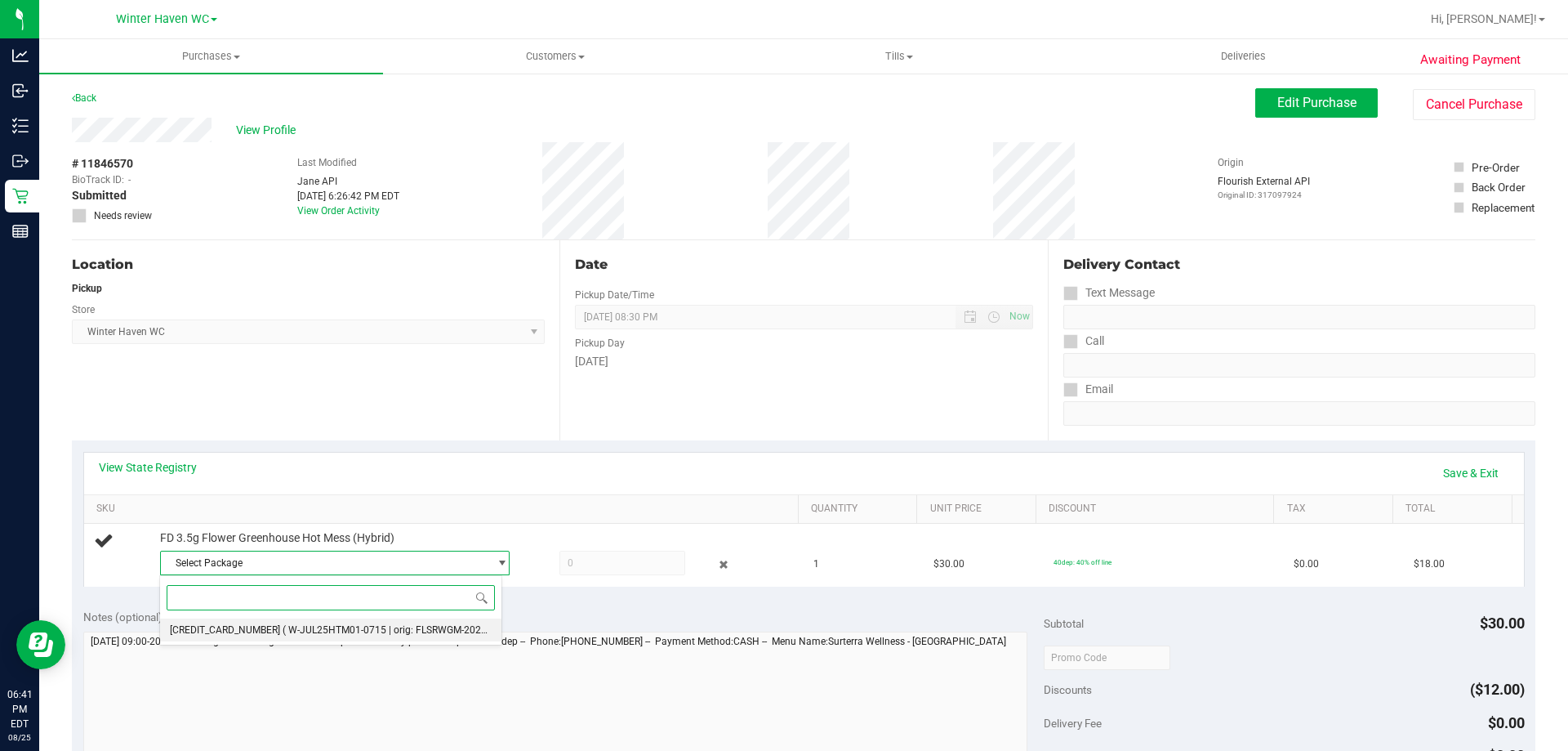
click at [282, 628] on span "( W-JUL25HTM01-0715 | orig: FLSRWGM-20250721-1330 )" at bounding box center [411, 630] width 258 height 11
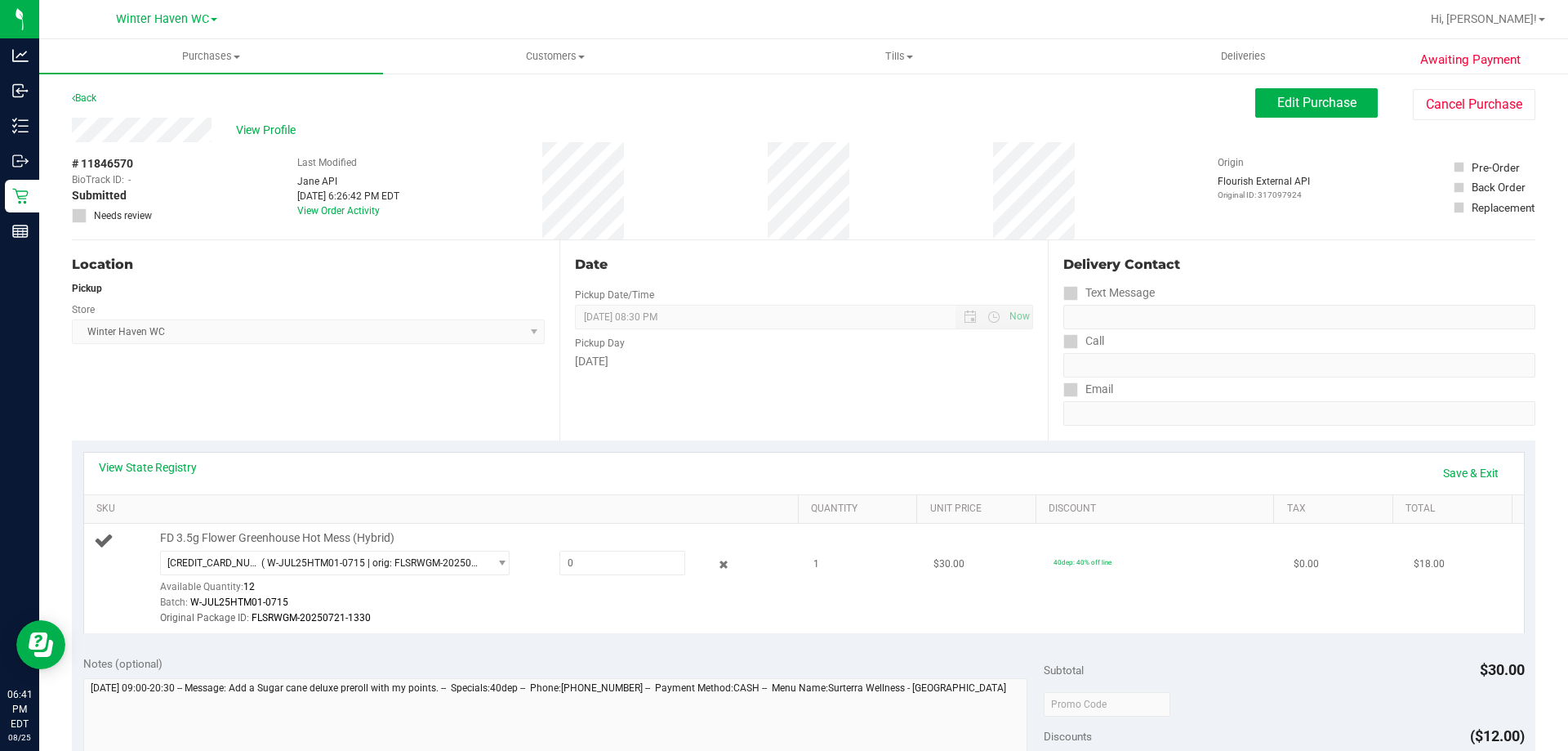
click at [678, 553] on div "8156488070363686 ( W-JUL25HTM01-0715 | orig: FLSRWGM-20250721-1330 ) 8156488070…" at bounding box center [475, 588] width 630 height 76
click at [650, 562] on span at bounding box center [622, 563] width 126 height 25
type input "1"
type input "1.0000"
click at [603, 616] on div "Original Package ID: FLSRWGM-20250721-1330" at bounding box center [475, 618] width 630 height 16
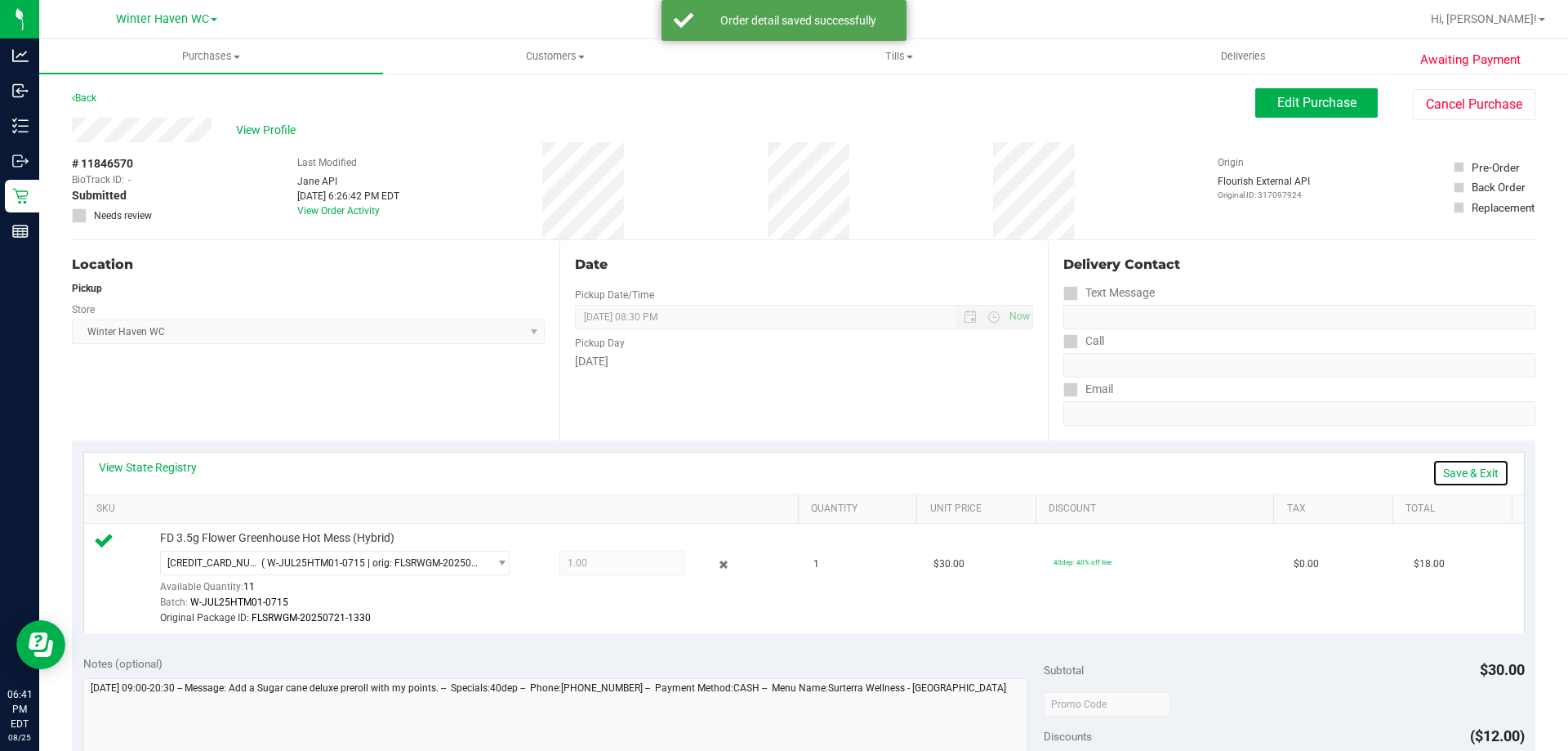
click at [1439, 466] on link "Save & Exit" at bounding box center [1471, 473] width 77 height 28
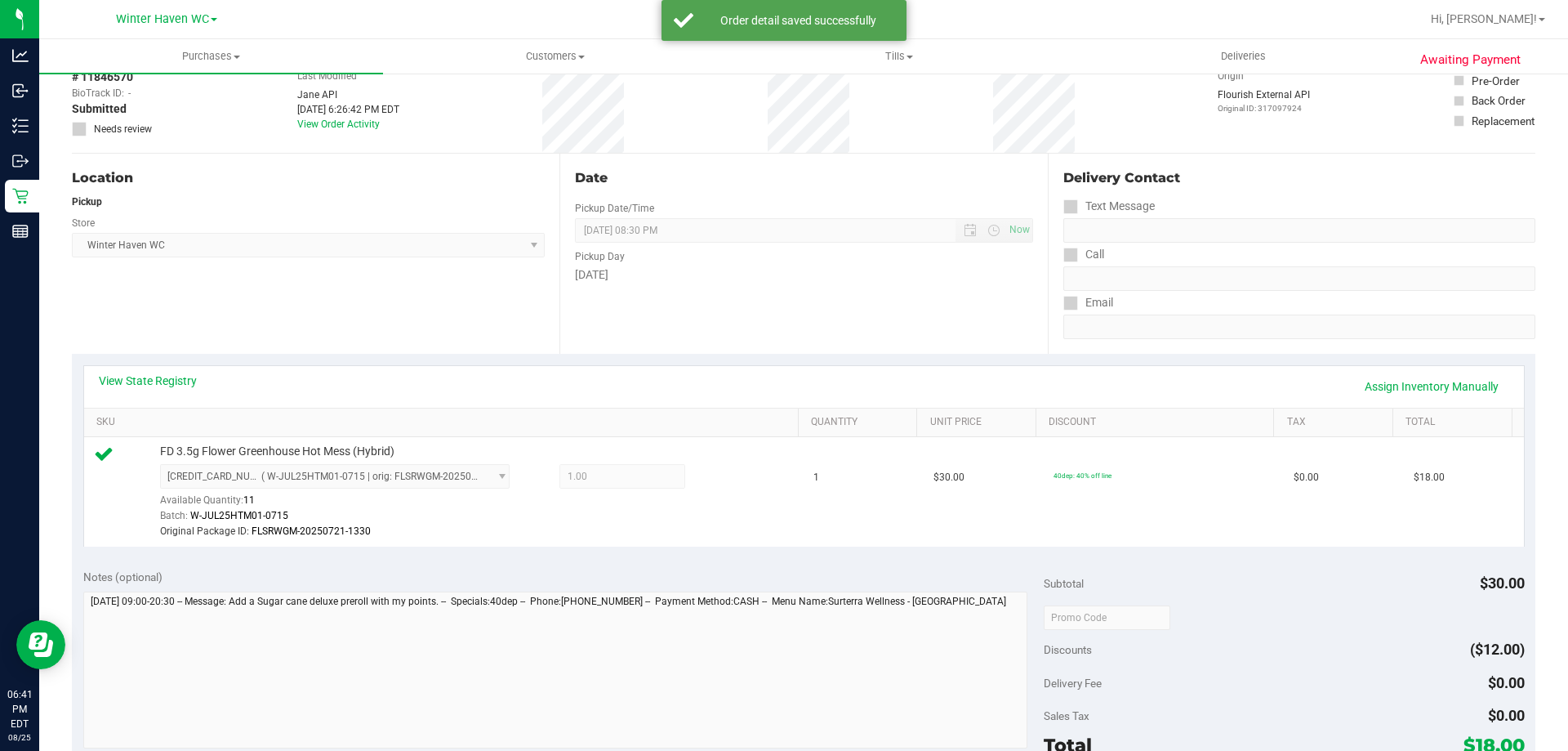
scroll to position [163, 0]
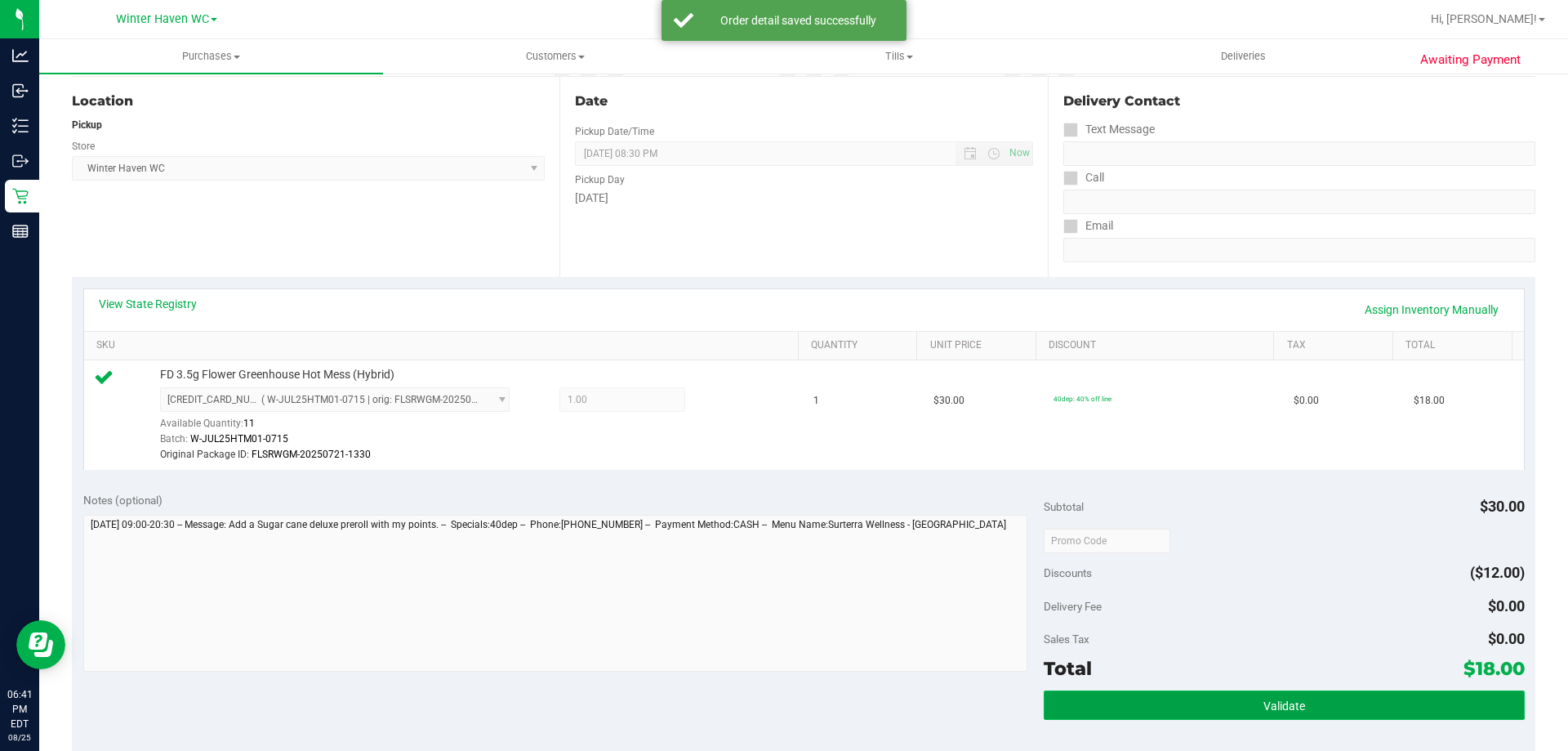
click at [1297, 694] on button "Validate" at bounding box center [1284, 705] width 480 height 29
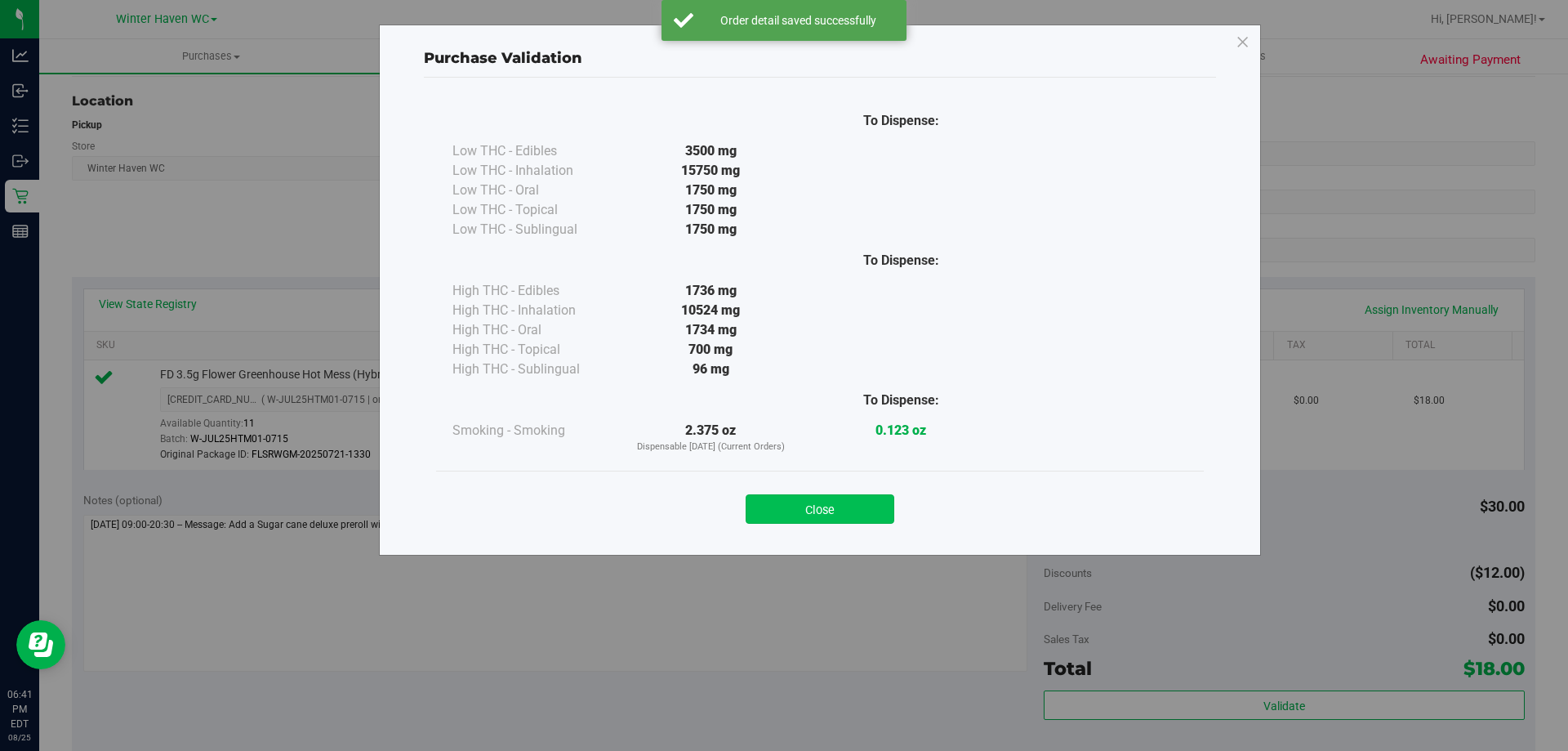
click at [851, 504] on button "Close" at bounding box center [820, 509] width 149 height 29
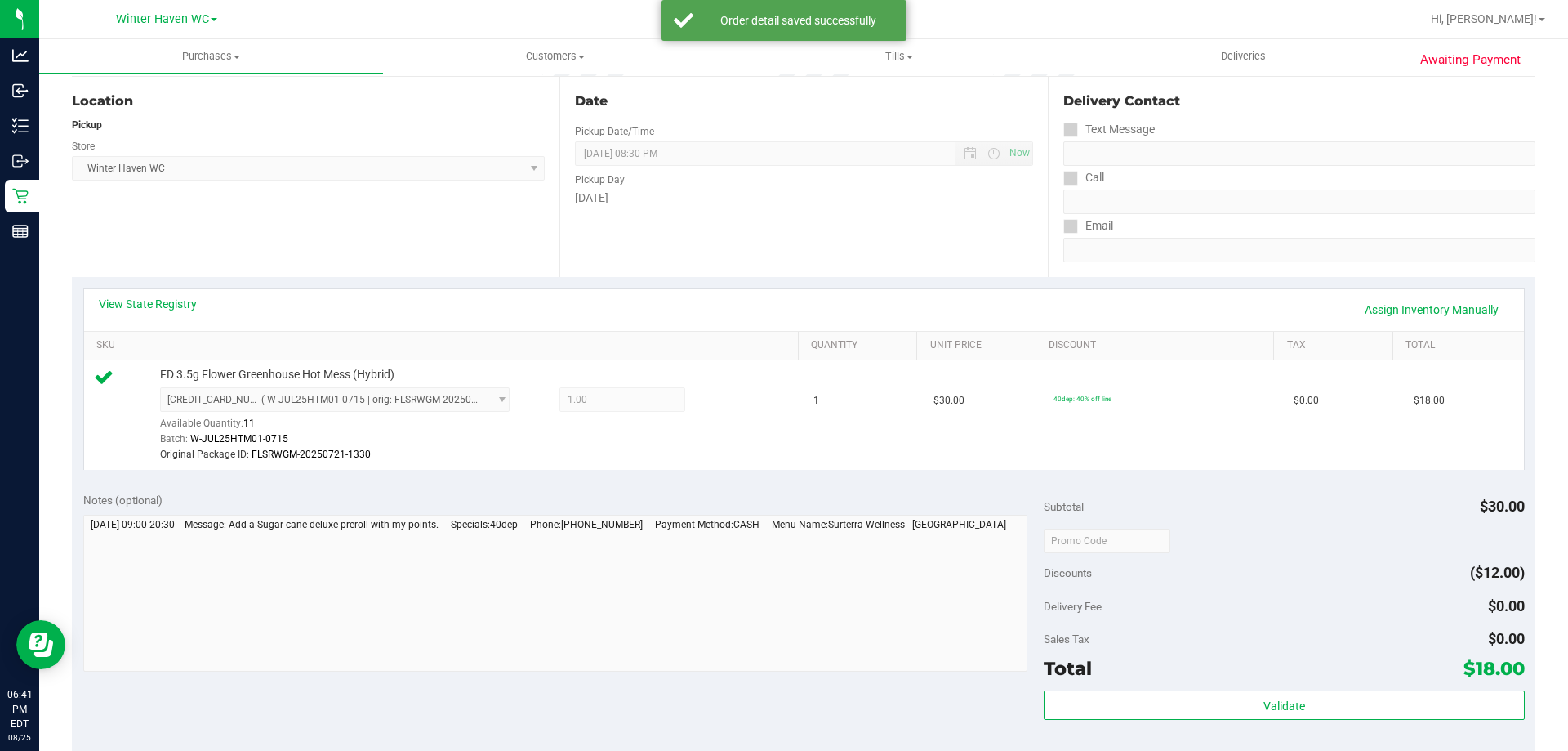
scroll to position [490, 0]
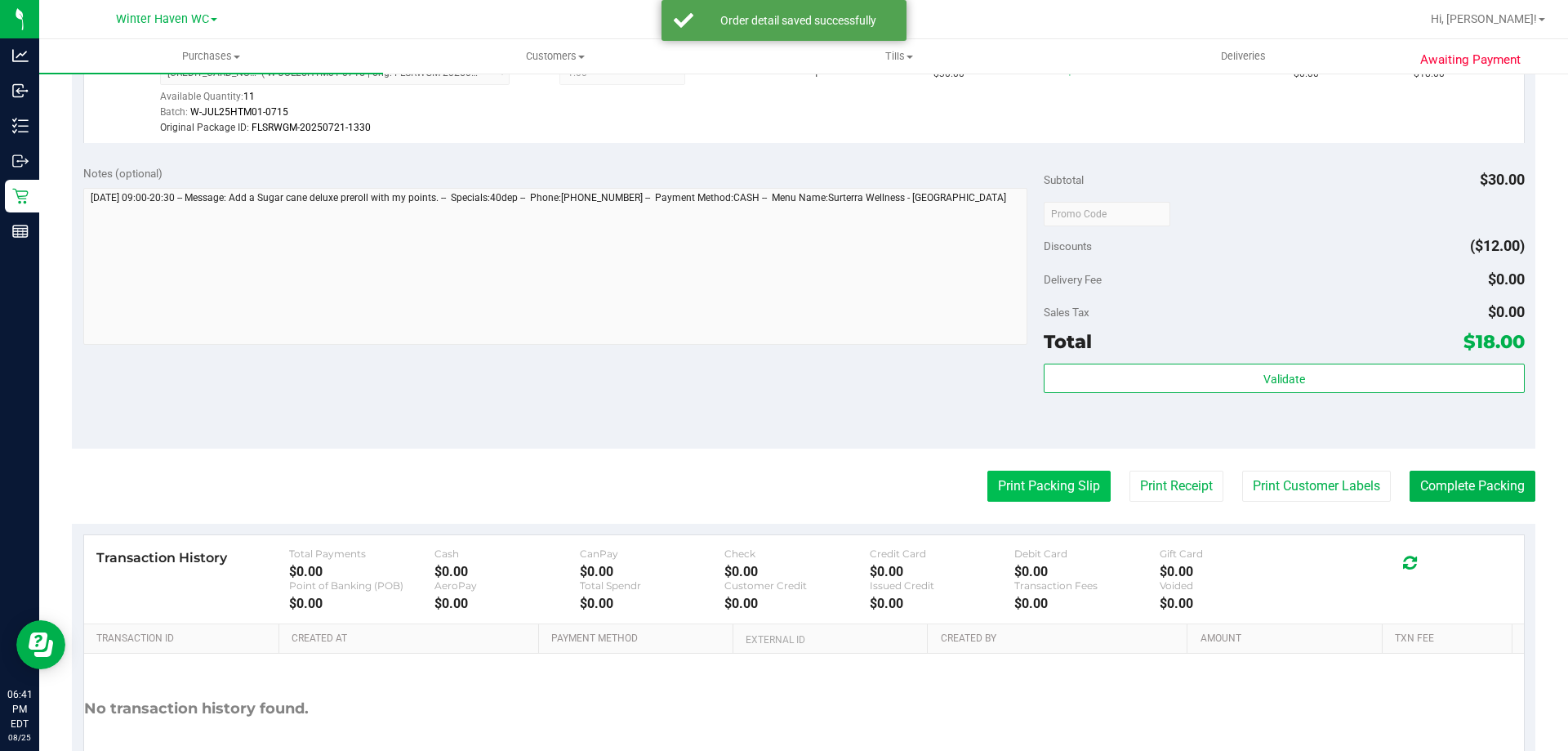
click at [991, 488] on button "Print Packing Slip" at bounding box center [1049, 486] width 124 height 31
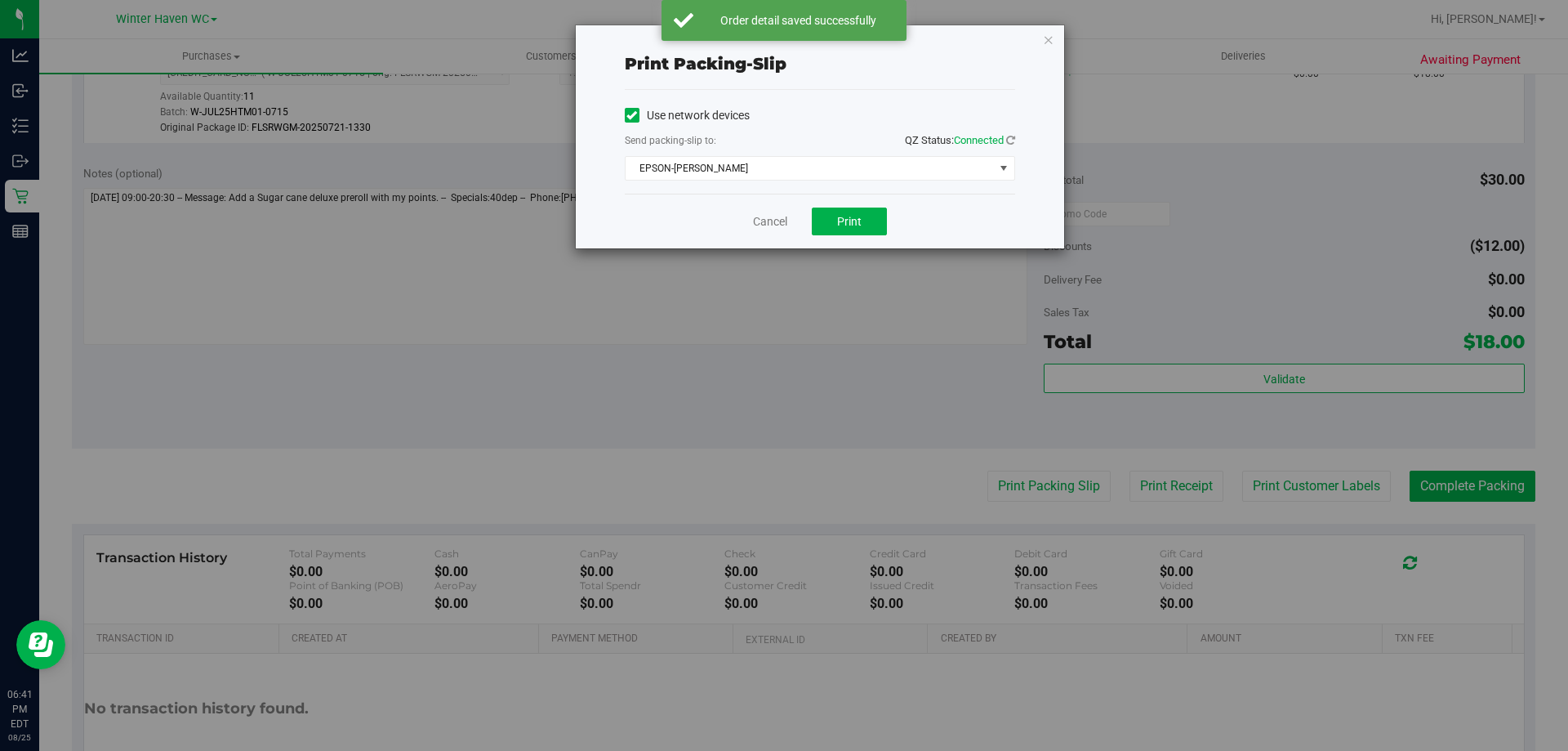
click at [830, 237] on div "Cancel Print" at bounding box center [820, 220] width 391 height 55
click at [830, 233] on button "Print" at bounding box center [849, 221] width 75 height 28
click at [734, 230] on div "Cancel Print" at bounding box center [820, 220] width 391 height 55
click at [775, 226] on link "Cancel" at bounding box center [770, 221] width 34 height 17
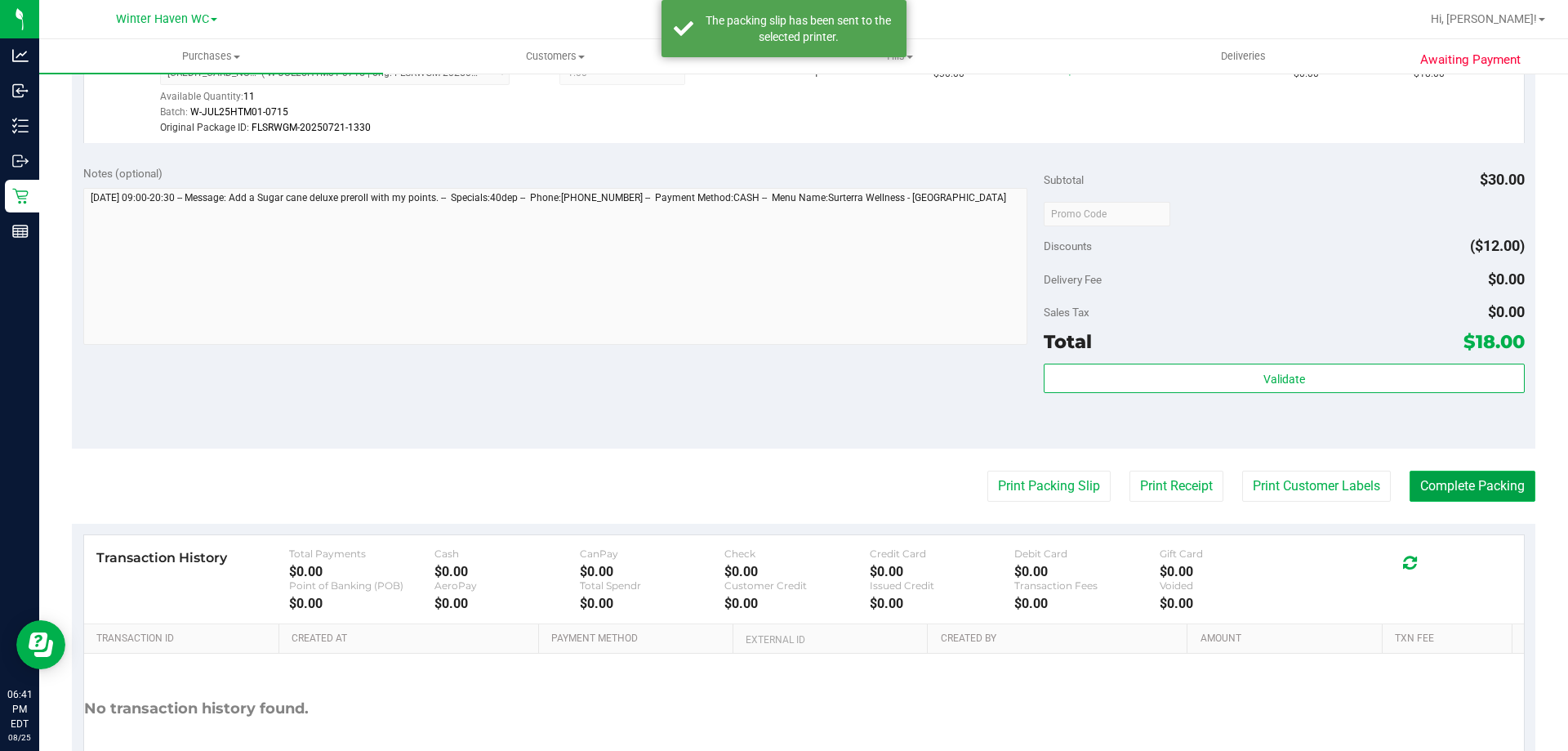
click at [1498, 473] on button "Complete Packing" at bounding box center [1473, 486] width 126 height 31
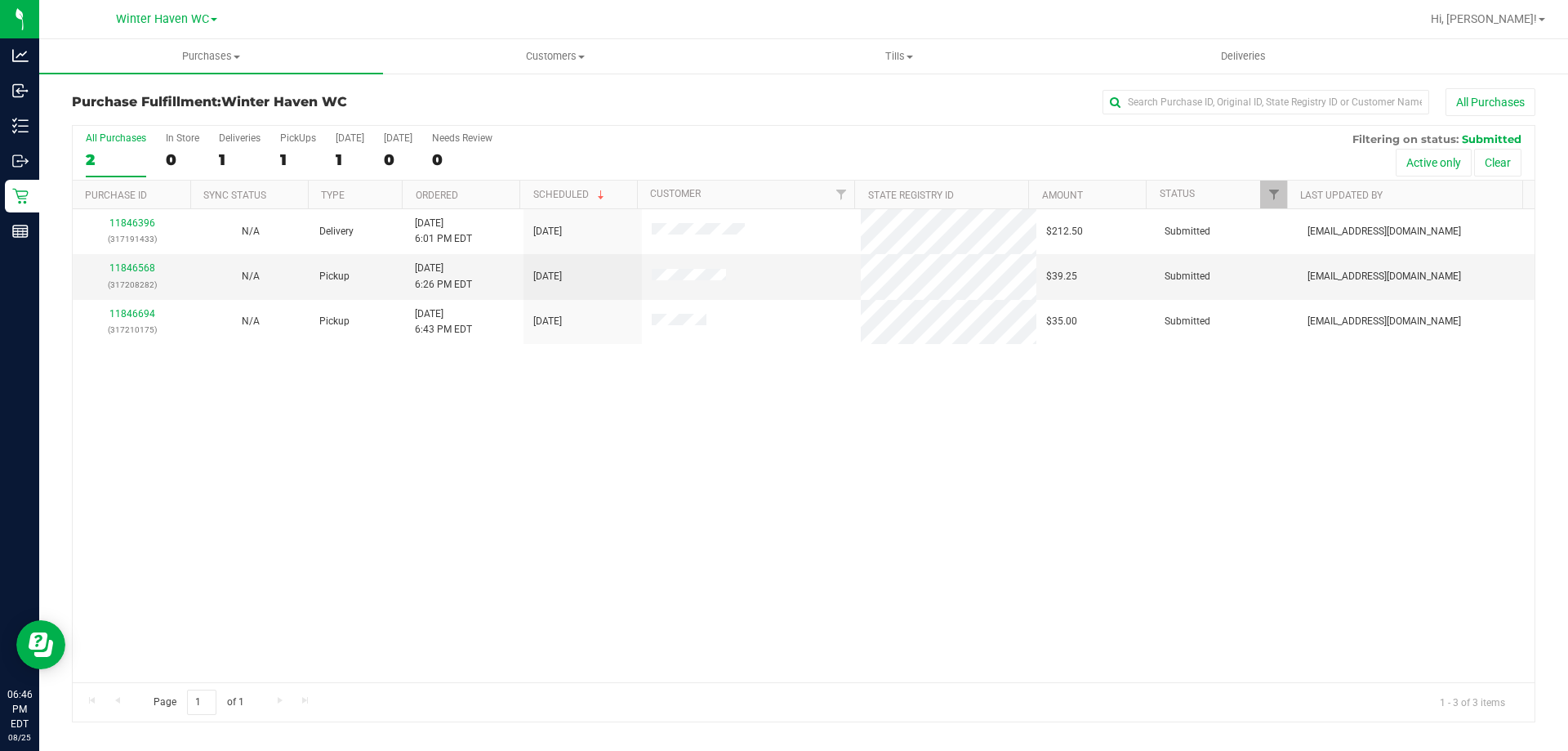
click at [900, 473] on div "11846396 (317191433) N/A Delivery 8/25/2025 6:01 PM EDT 8/28/2025 $212.50 Submi…" at bounding box center [803, 446] width 1462 height 473
click at [535, 62] on span "Customers" at bounding box center [555, 57] width 342 height 15
click at [487, 119] on span "Add a new customer" at bounding box center [460, 118] width 154 height 14
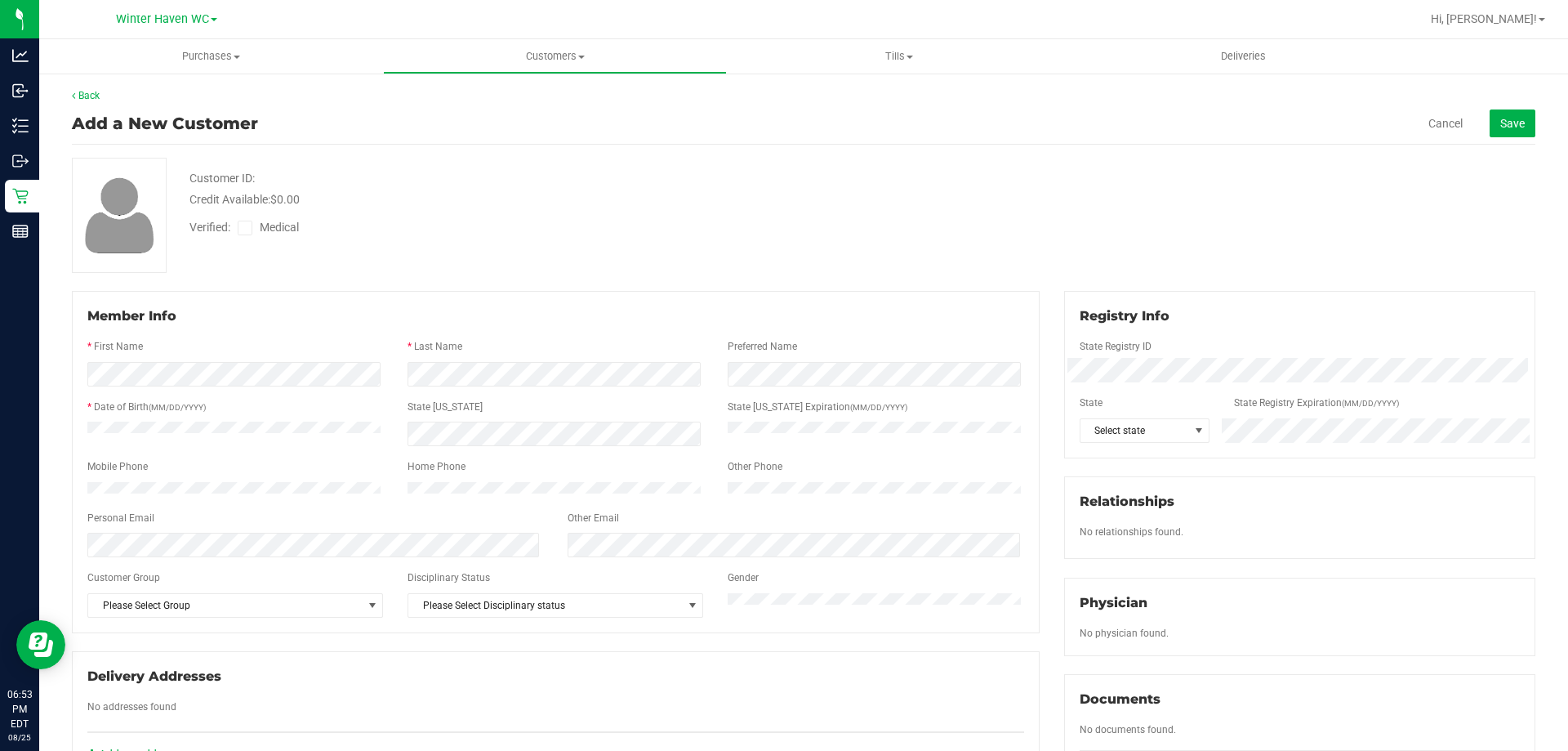
click at [490, 328] on div at bounding box center [556, 333] width 937 height 13
click at [1111, 422] on span "Select state" at bounding box center [1135, 431] width 109 height 23
click at [912, 196] on div "Customer ID: Credit Available: $0.00" at bounding box center [549, 188] width 744 height 38
click at [183, 507] on div at bounding box center [556, 504] width 937 height 13
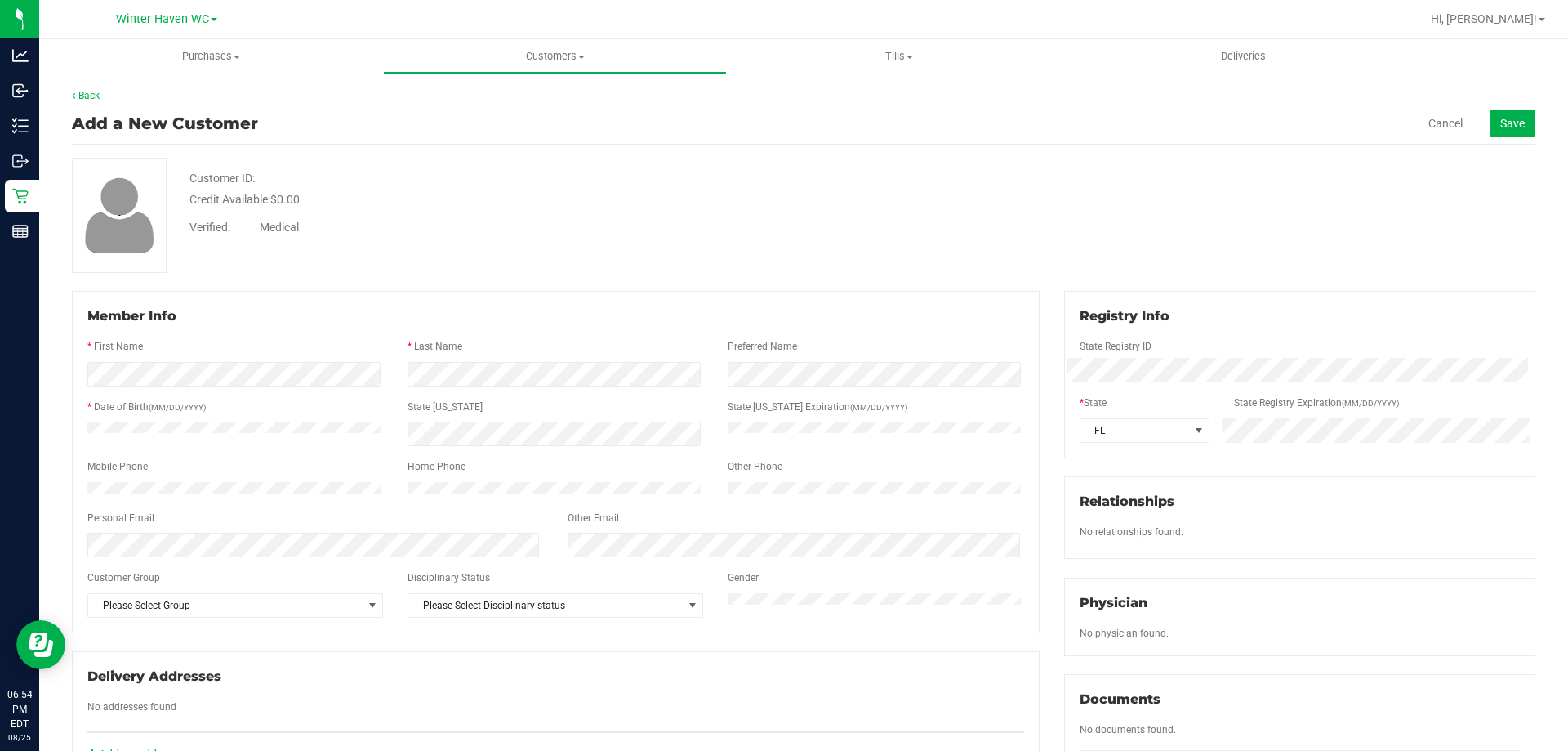
click at [220, 319] on div "Member Info" at bounding box center [556, 316] width 937 height 20
click at [246, 233] on span at bounding box center [245, 228] width 15 height 15
click at [0, 0] on input "Medical" at bounding box center [0, 0] width 0 height 0
click at [304, 269] on div "Customer ID: Credit Available: $0.00 Verified: Medical" at bounding box center [803, 215] width 1488 height 115
click at [1500, 129] on span "Save" at bounding box center [1512, 124] width 25 height 13
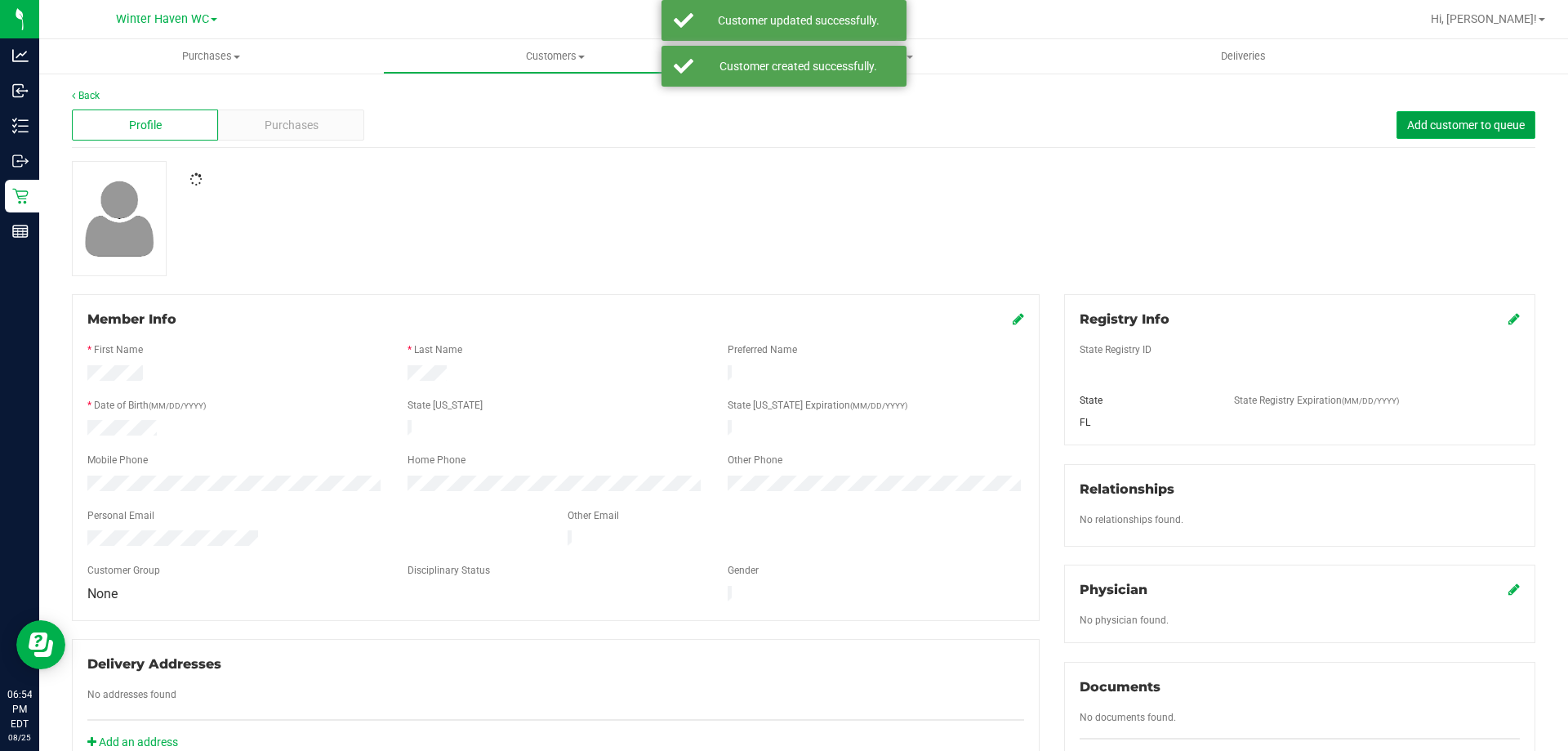
click at [1498, 125] on span "Add customer to queue" at bounding box center [1466, 125] width 118 height 13
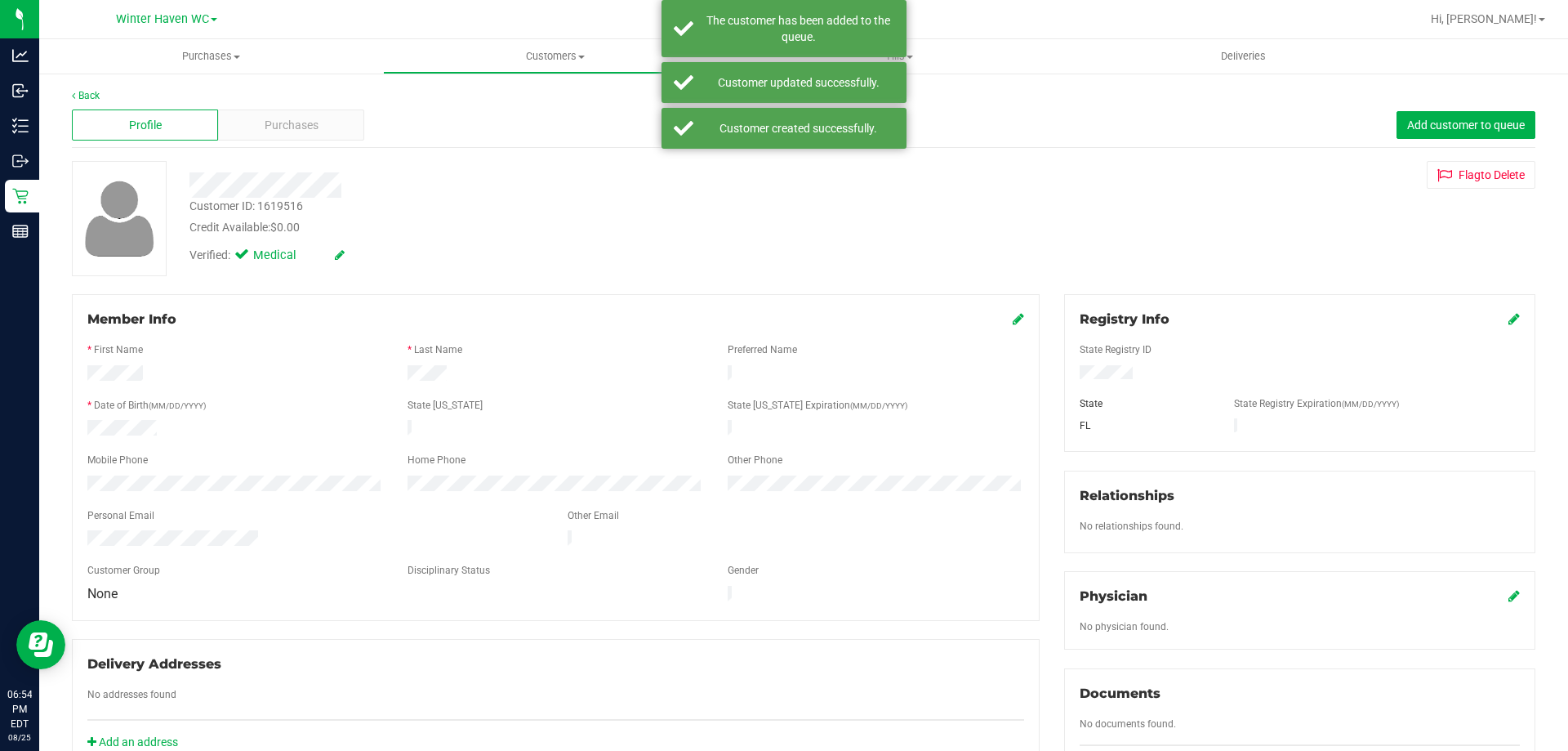
click at [1062, 197] on div "Customer ID: 1619516 Credit Available: $0.00 Verified: Medical Flag to Delete" at bounding box center [803, 218] width 1488 height 115
click at [1436, 115] on button "Add customer to queue" at bounding box center [1466, 125] width 139 height 28
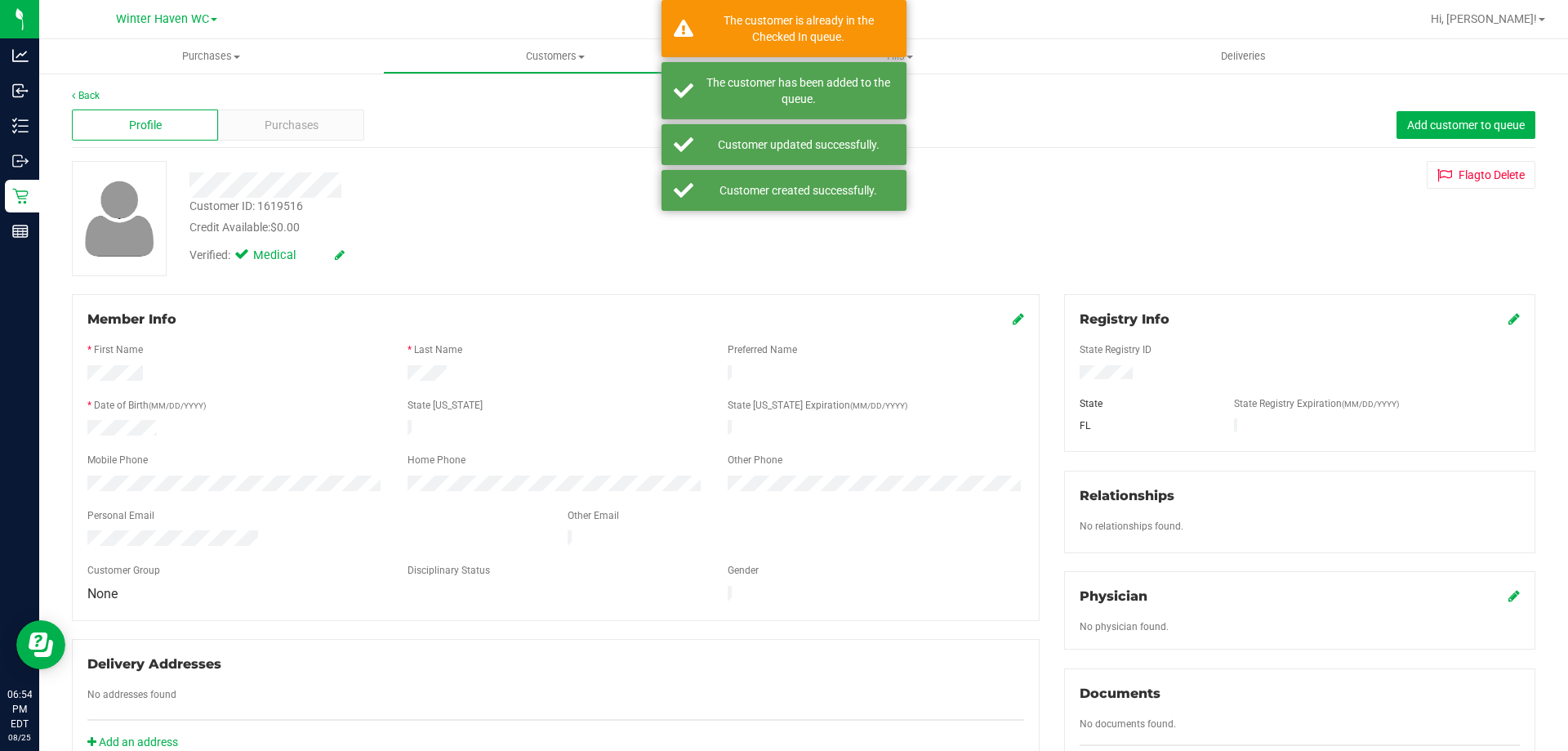
click at [1010, 264] on div "Customer ID: 1619516 Credit Available: $0.00 Verified: Medical Flag to Delete" at bounding box center [803, 218] width 1488 height 115
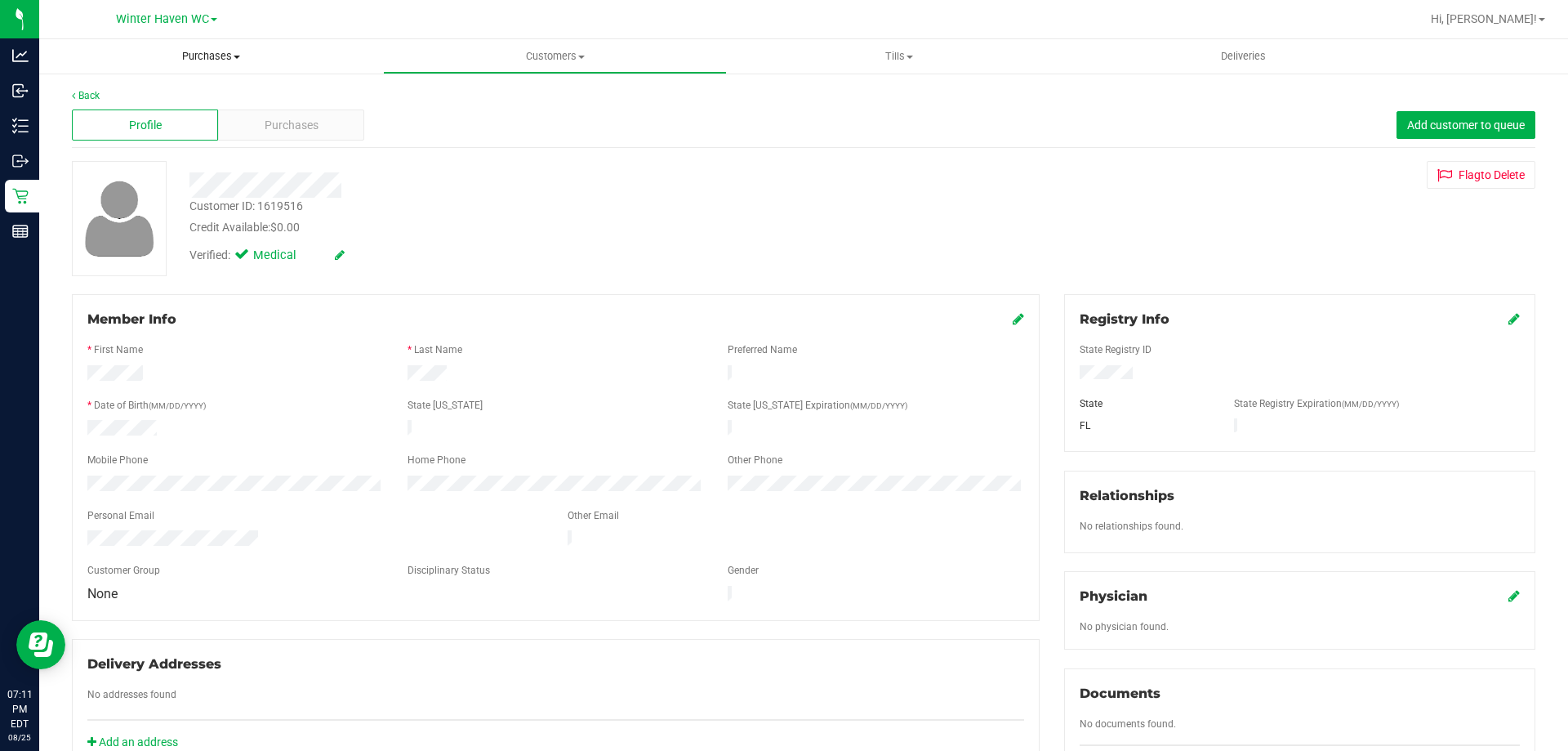
click at [197, 54] on span "Purchases" at bounding box center [211, 57] width 344 height 15
click at [121, 111] on span "Fulfillment" at bounding box center [90, 118] width 102 height 14
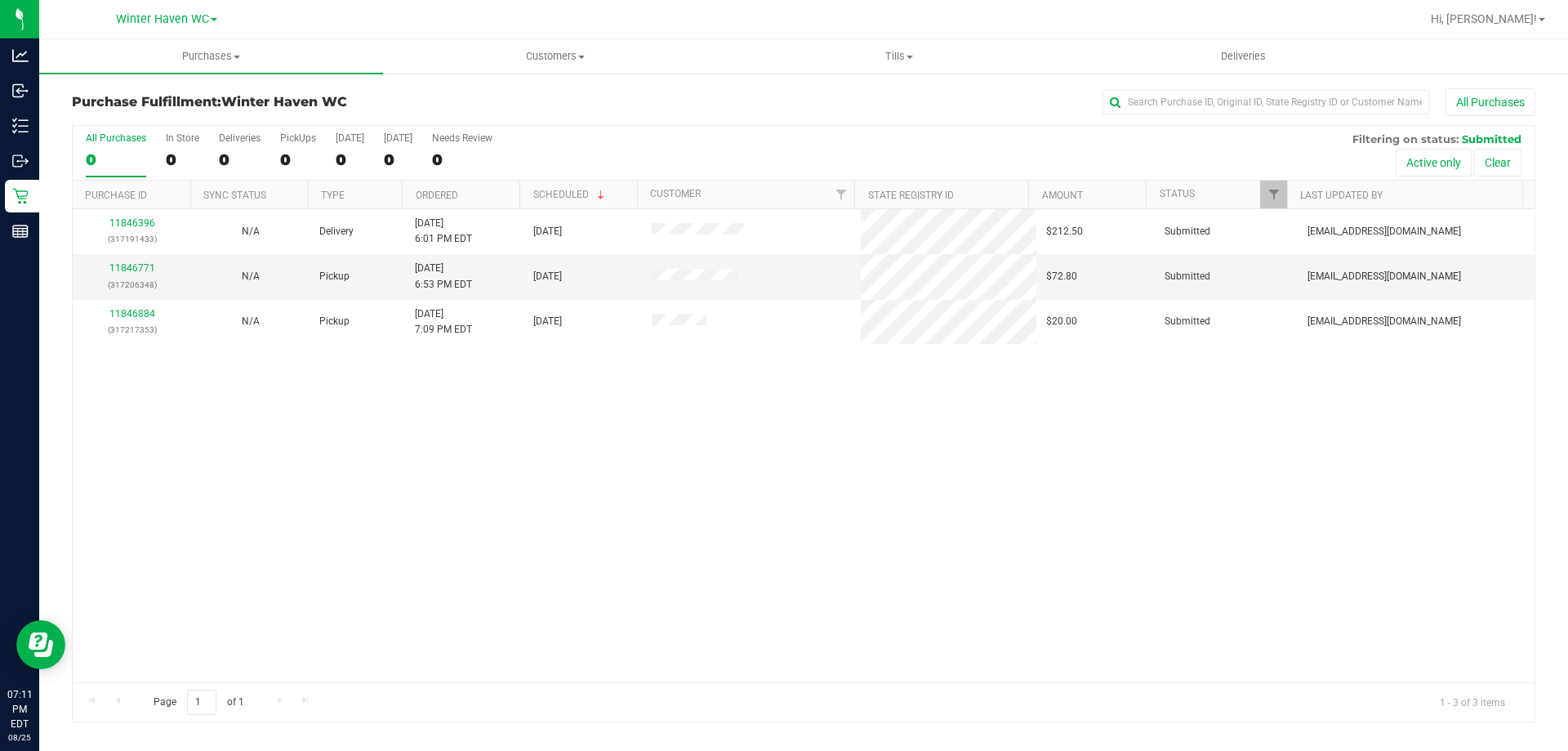
click at [360, 496] on div "11846396 (317191433) N/A Delivery 8/25/2025 6:01 PM EDT 8/28/2025 $212.50 Submi…" at bounding box center [803, 446] width 1462 height 473
click at [135, 262] on link "11846771" at bounding box center [133, 268] width 46 height 11
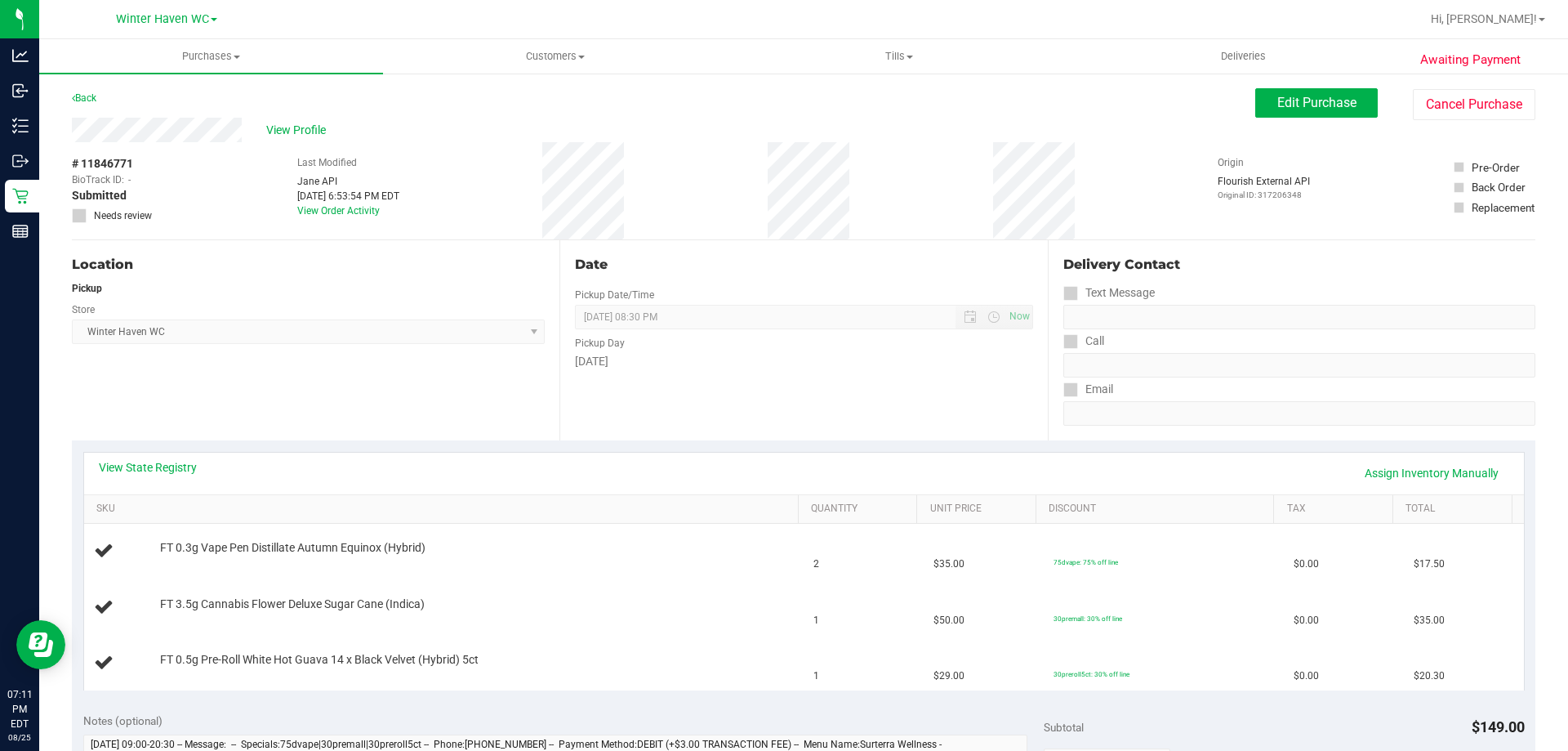
scroll to position [163, 0]
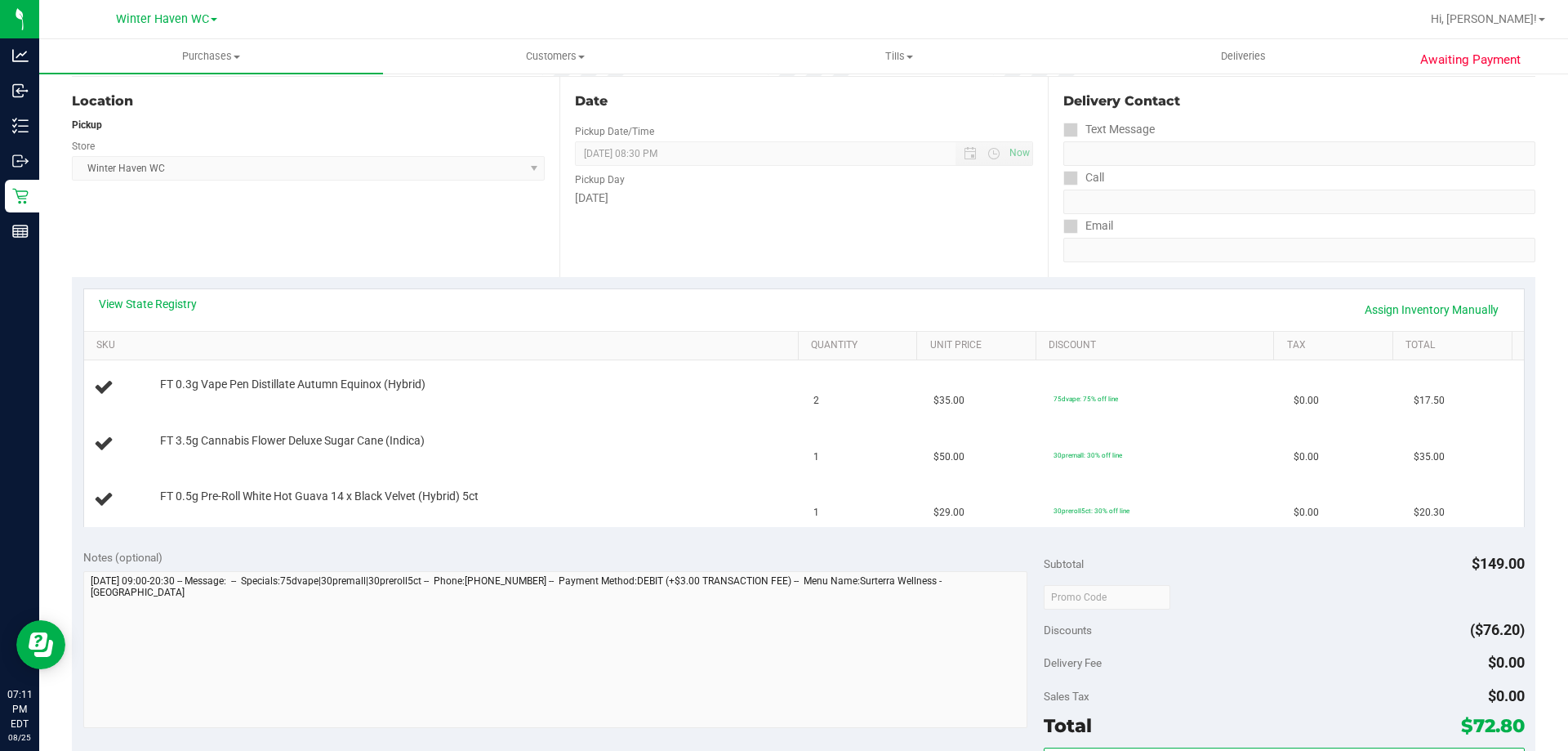
click at [169, 314] on div "View State Registry Assign Inventory Manually" at bounding box center [804, 310] width 1411 height 28
click at [168, 305] on link "View State Registry" at bounding box center [148, 304] width 98 height 16
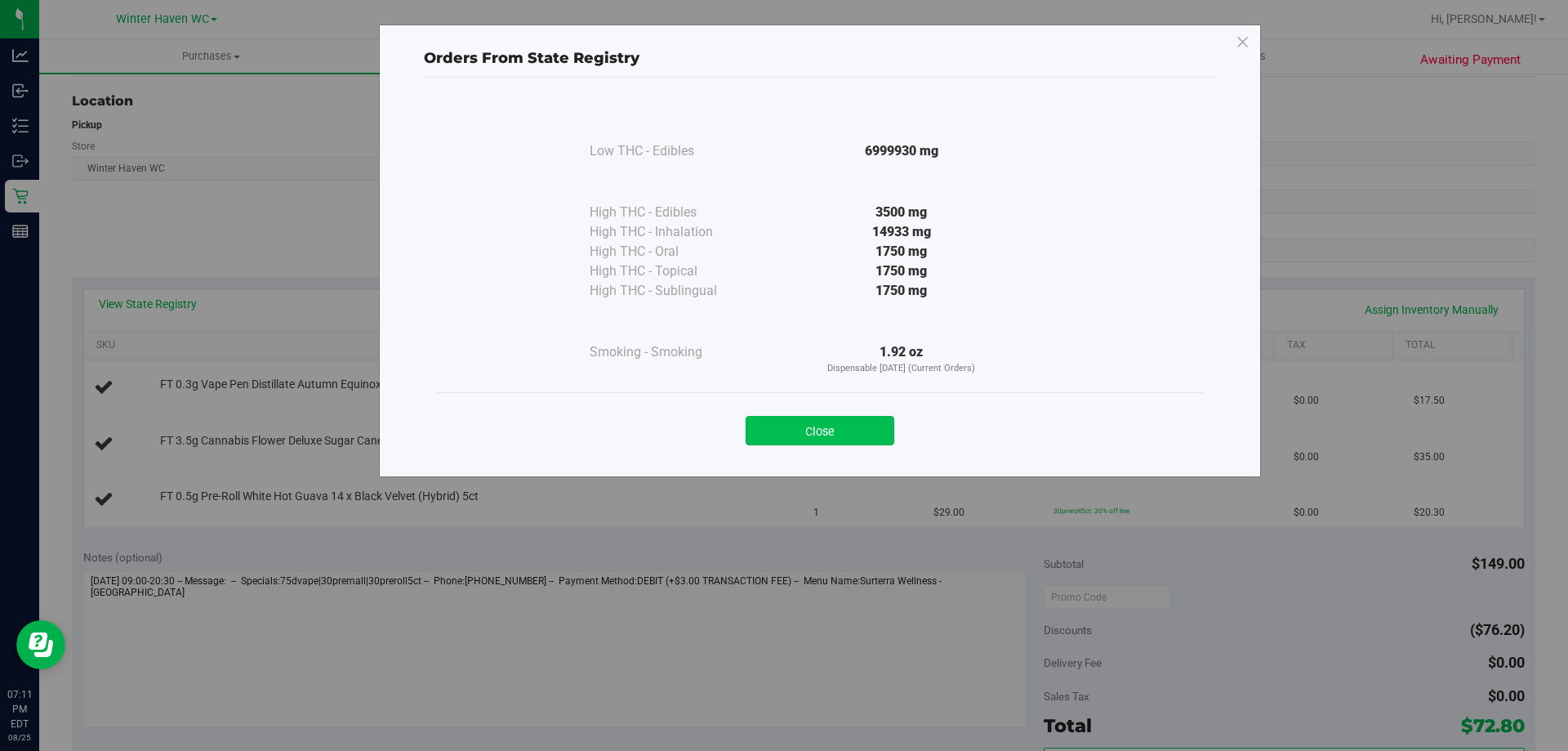
click at [823, 425] on button "Close" at bounding box center [820, 431] width 149 height 29
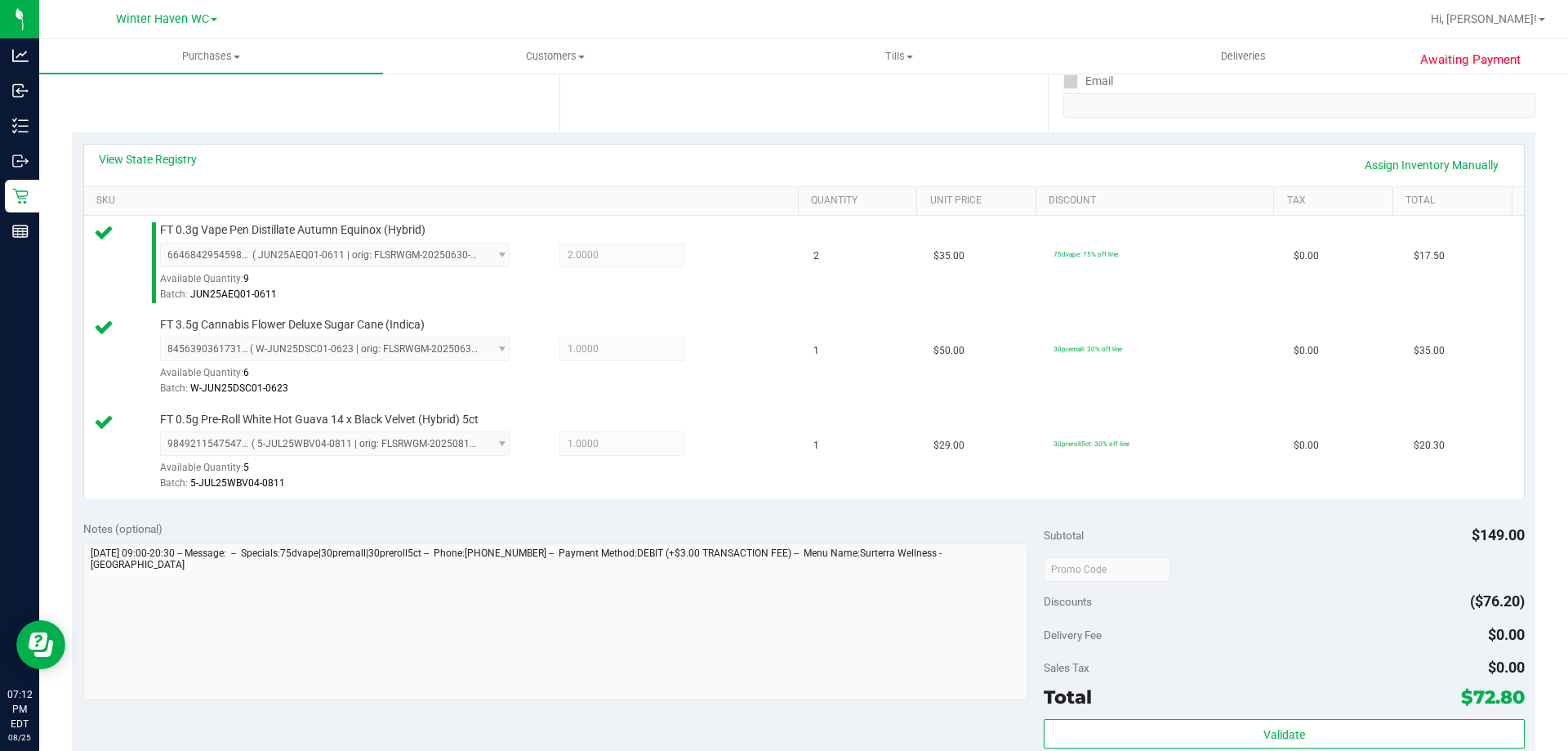
scroll to position [490, 0]
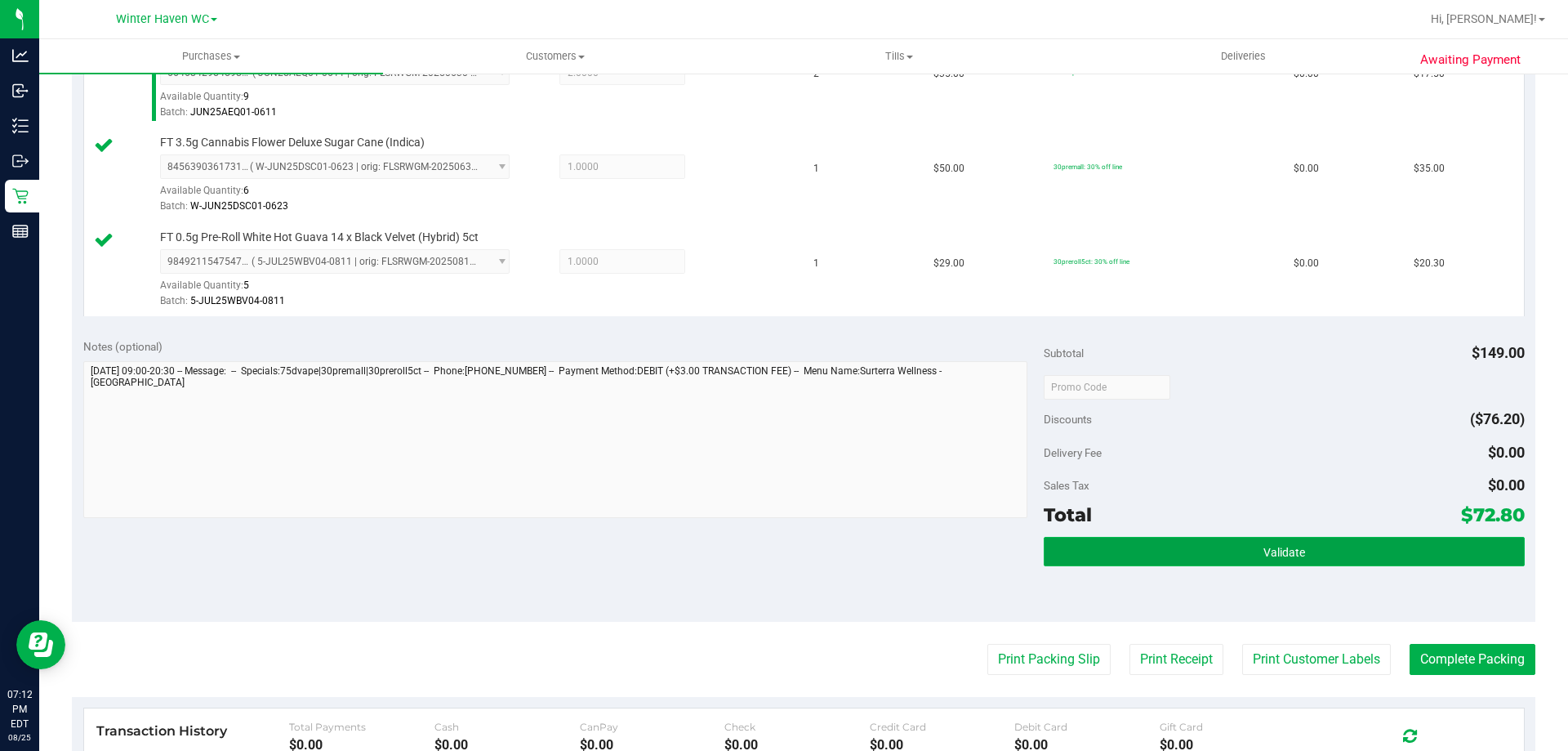
click at [1119, 556] on button "Validate" at bounding box center [1284, 551] width 480 height 29
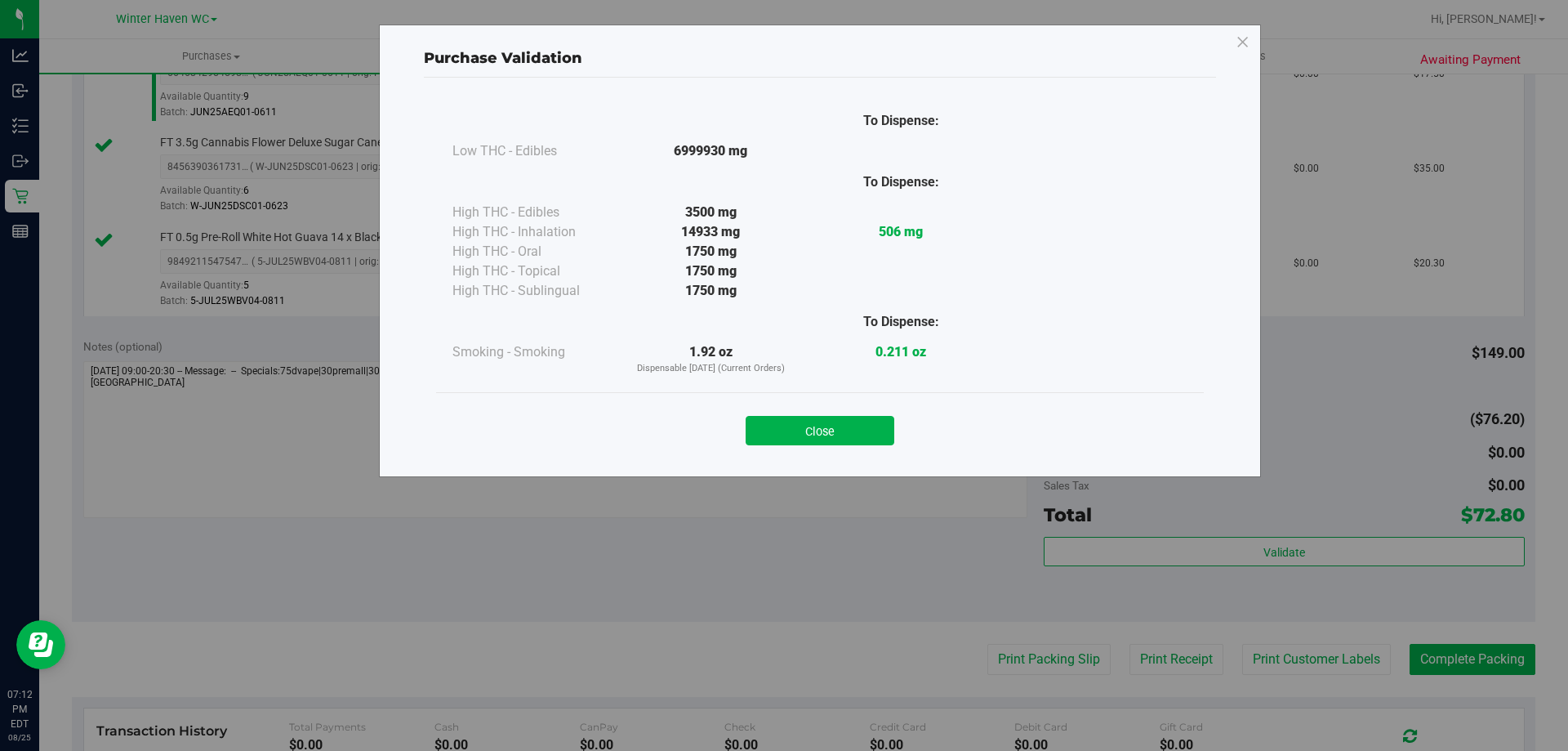
click at [852, 448] on div "Close" at bounding box center [820, 425] width 768 height 66
click at [844, 404] on div "Close" at bounding box center [820, 425] width 768 height 66
click at [854, 426] on button "Close" at bounding box center [820, 431] width 149 height 29
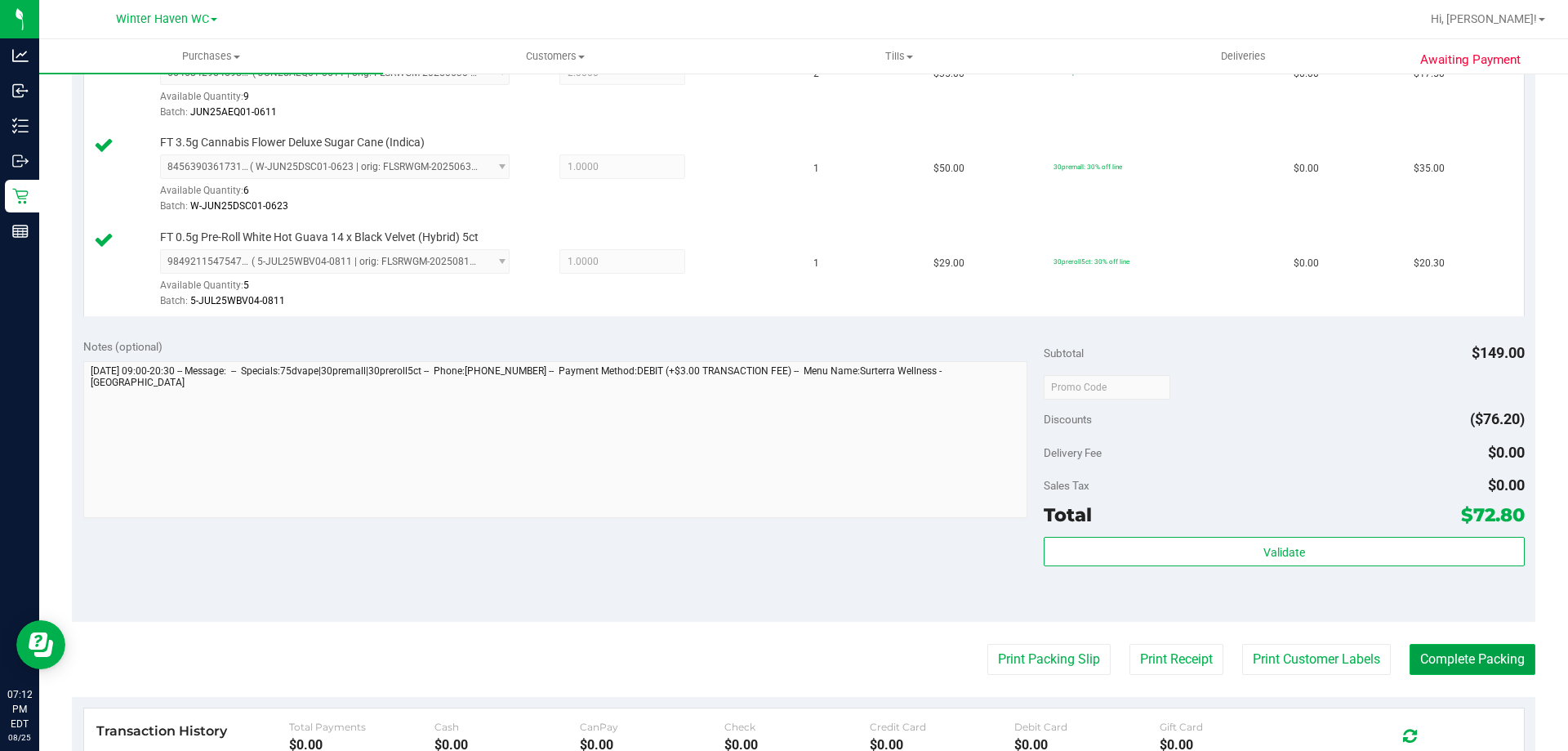
click at [1508, 649] on button "Complete Packing" at bounding box center [1473, 659] width 126 height 31
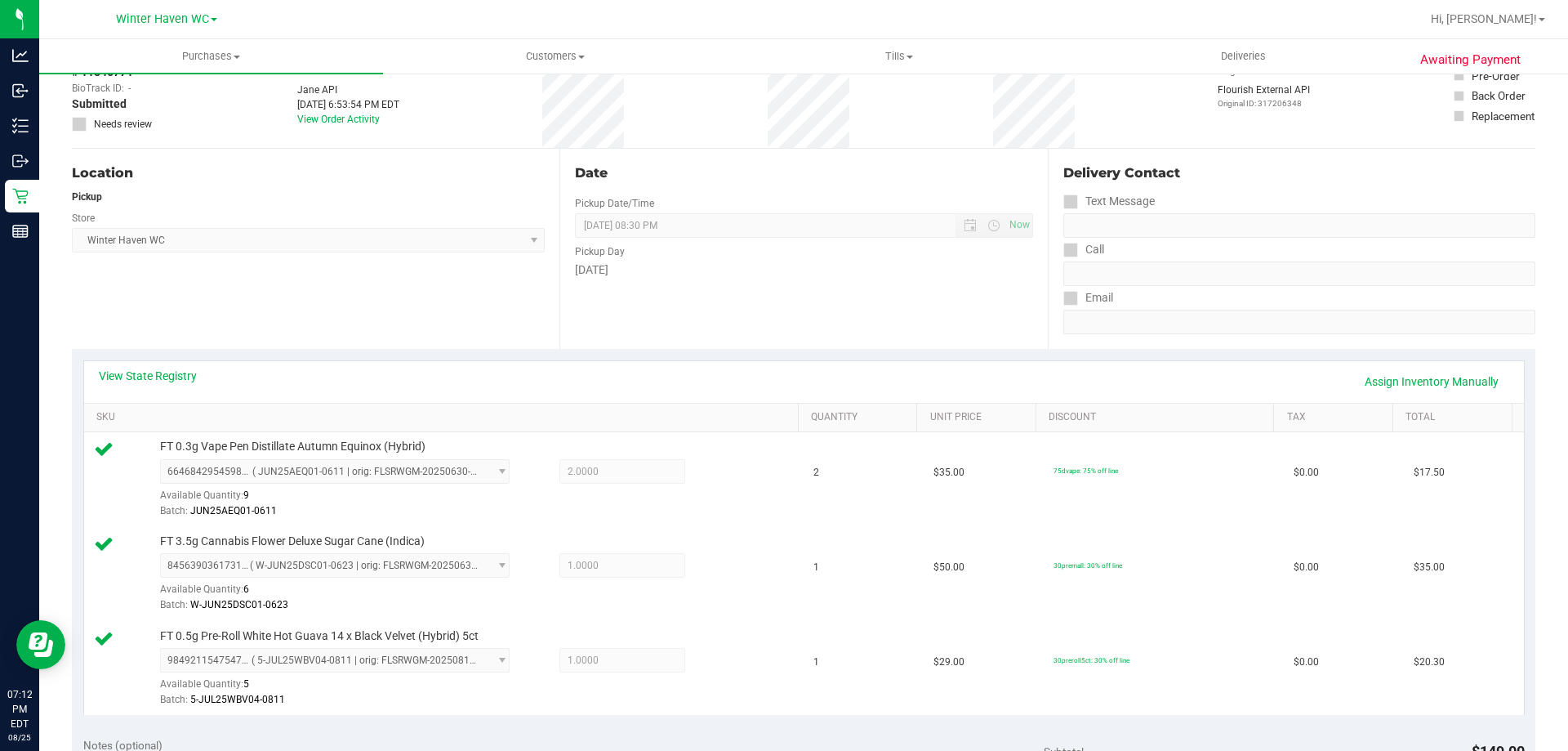
scroll to position [0, 0]
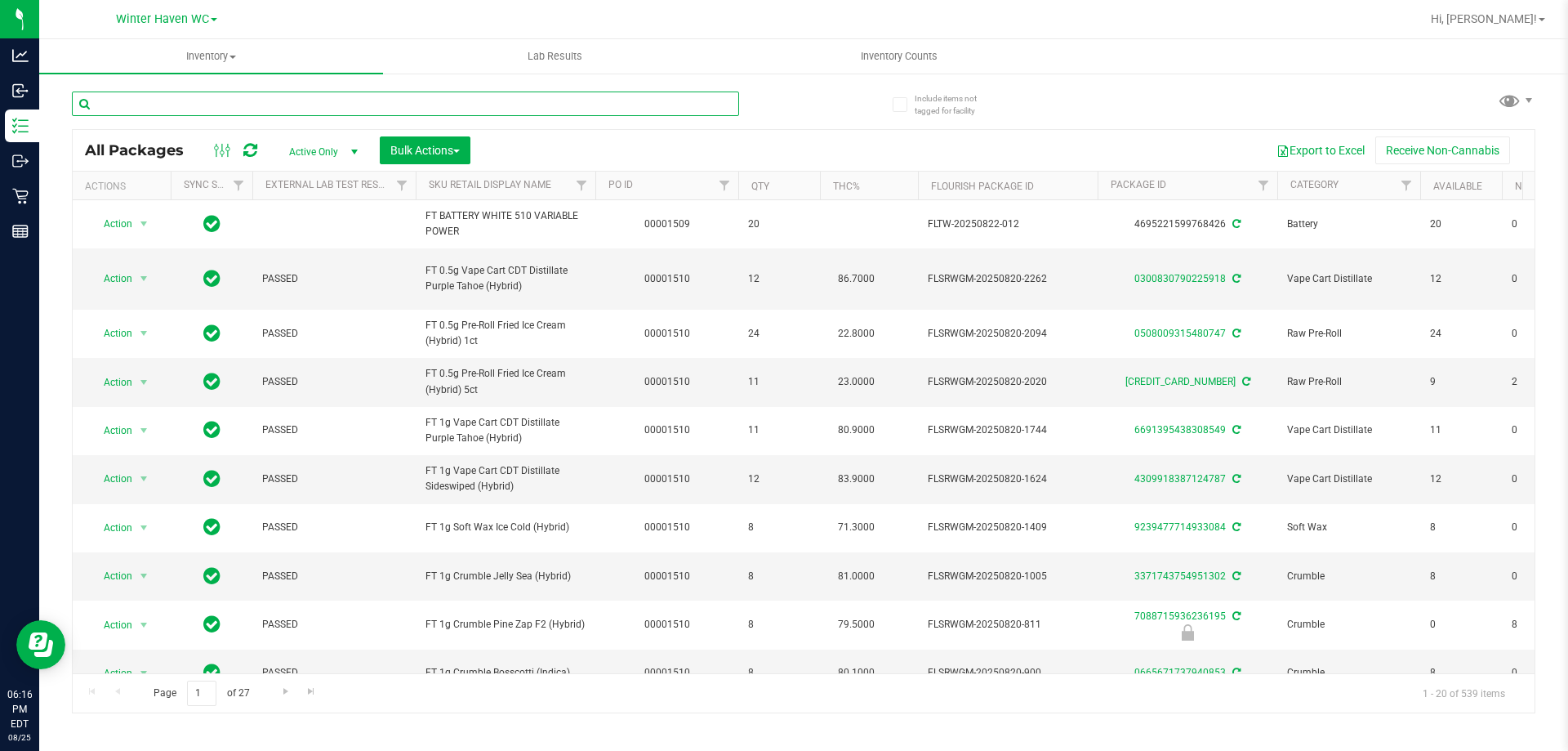
click at [129, 102] on input "text" at bounding box center [405, 104] width 667 height 25
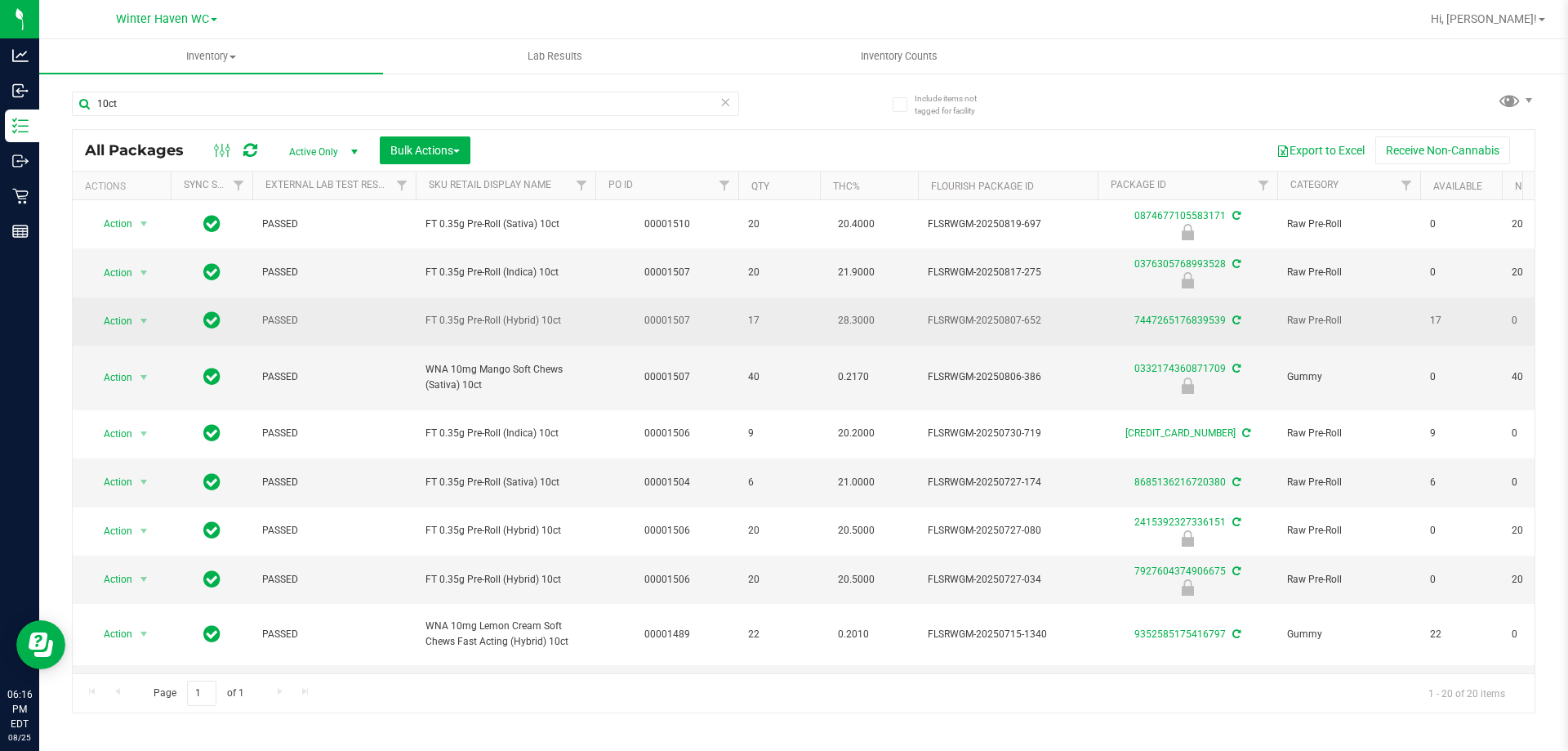
drag, startPoint x: 576, startPoint y: 319, endPoint x: 438, endPoint y: 309, distance: 138.4
click at [438, 309] on td "FT 0.35g Pre-Roll (Hybrid) 10ct" at bounding box center [505, 321] width 179 height 48
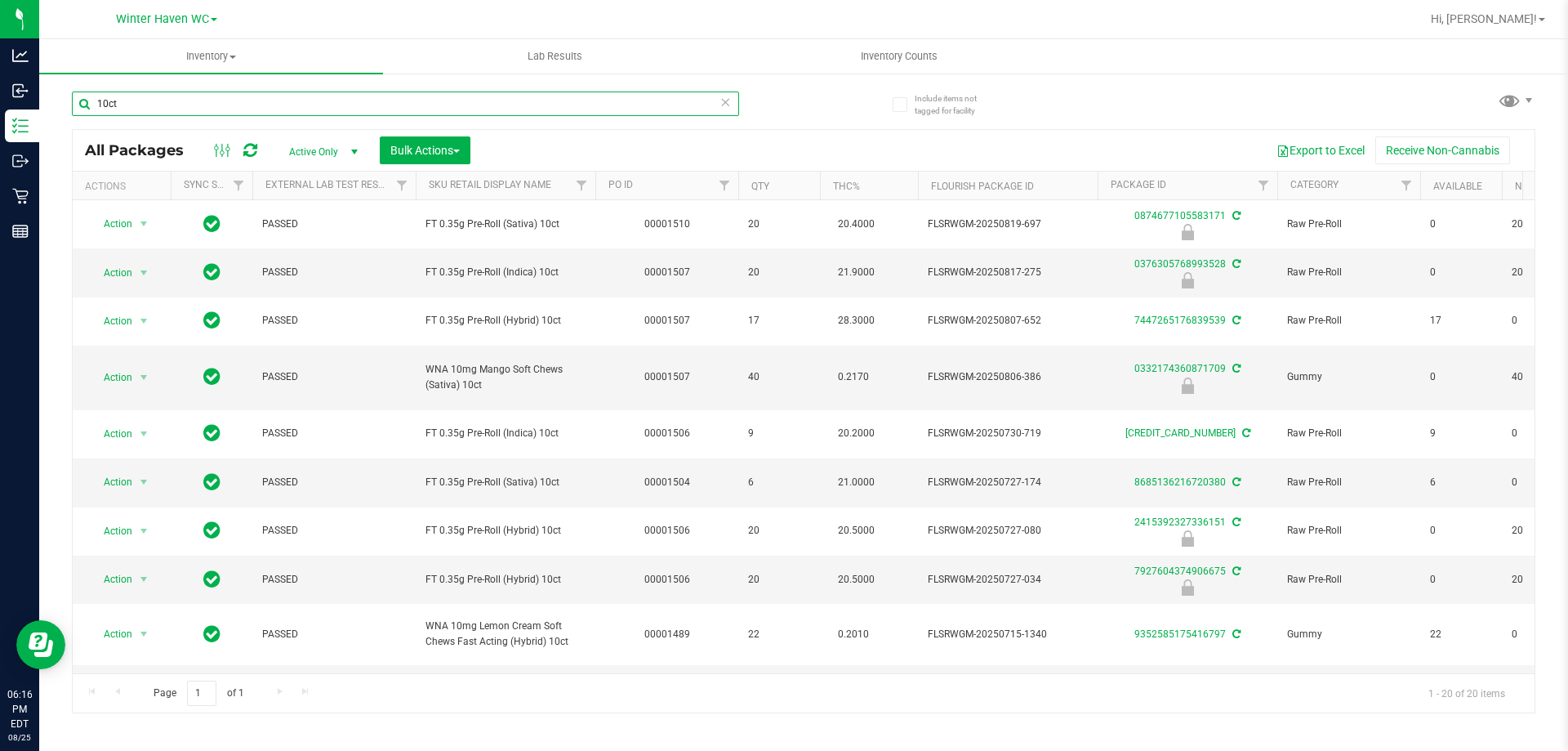
click at [242, 102] on input "10ct" at bounding box center [405, 104] width 667 height 25
paste input "FT 0.35g Pre-Roll (Hybrid)"
click at [784, 102] on div "FT 0.35g Pre-Roll (Hybrid) 10ct" at bounding box center [438, 103] width 732 height 52
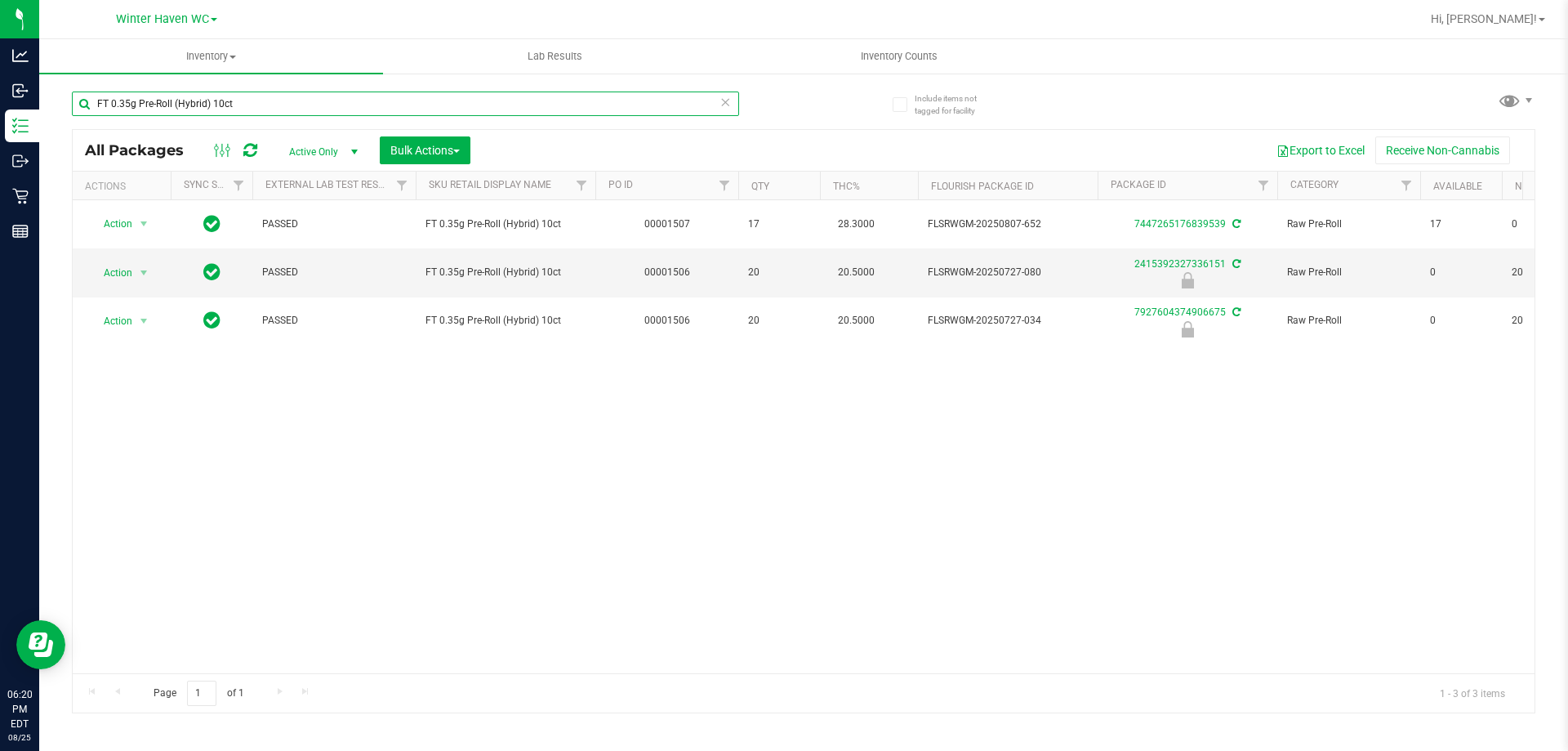
click at [242, 104] on input "FT 0.35g Pre-Roll (Hybrid) 10ct" at bounding box center [405, 104] width 667 height 25
type input "2415392327336151"
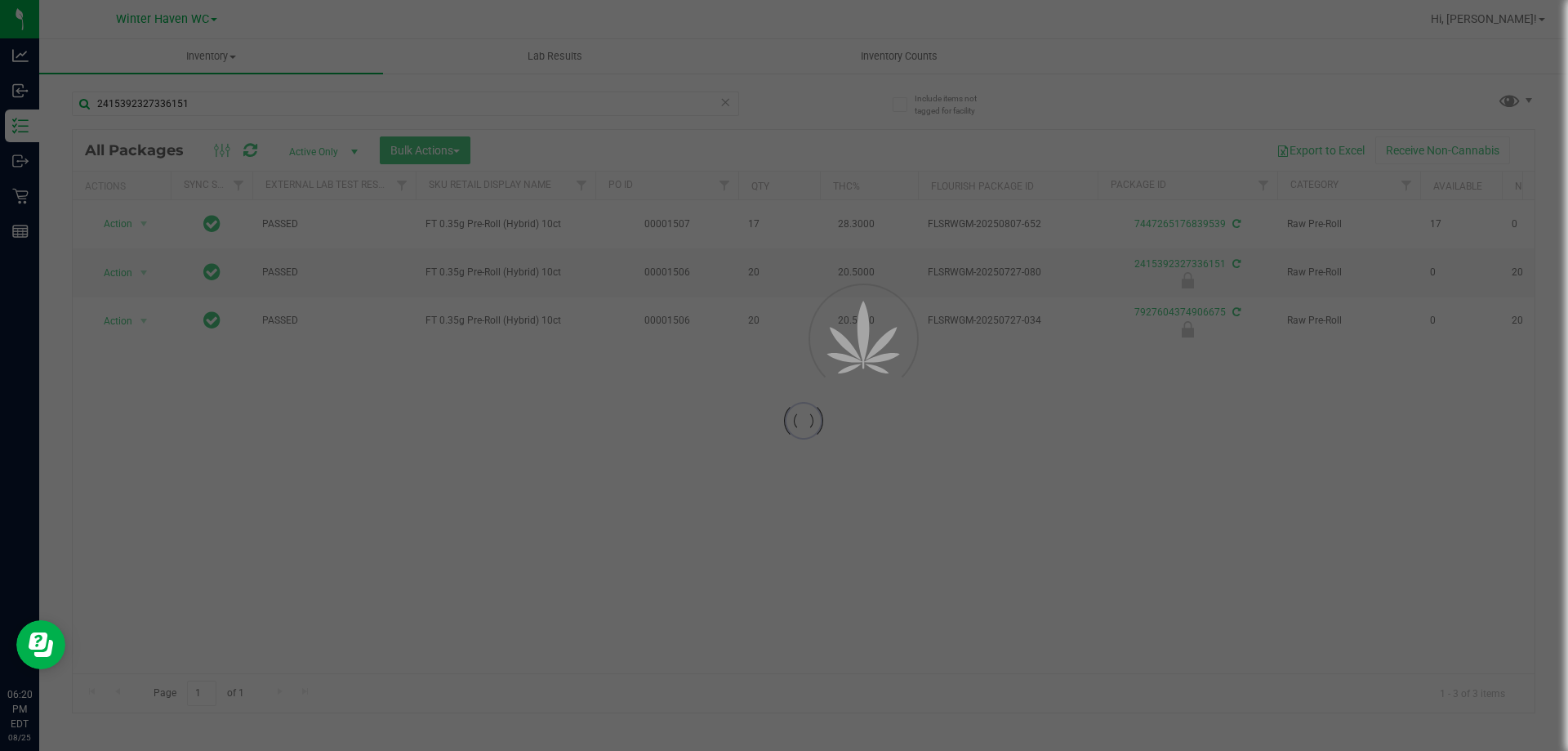
click at [779, 106] on div at bounding box center [784, 375] width 1568 height 751
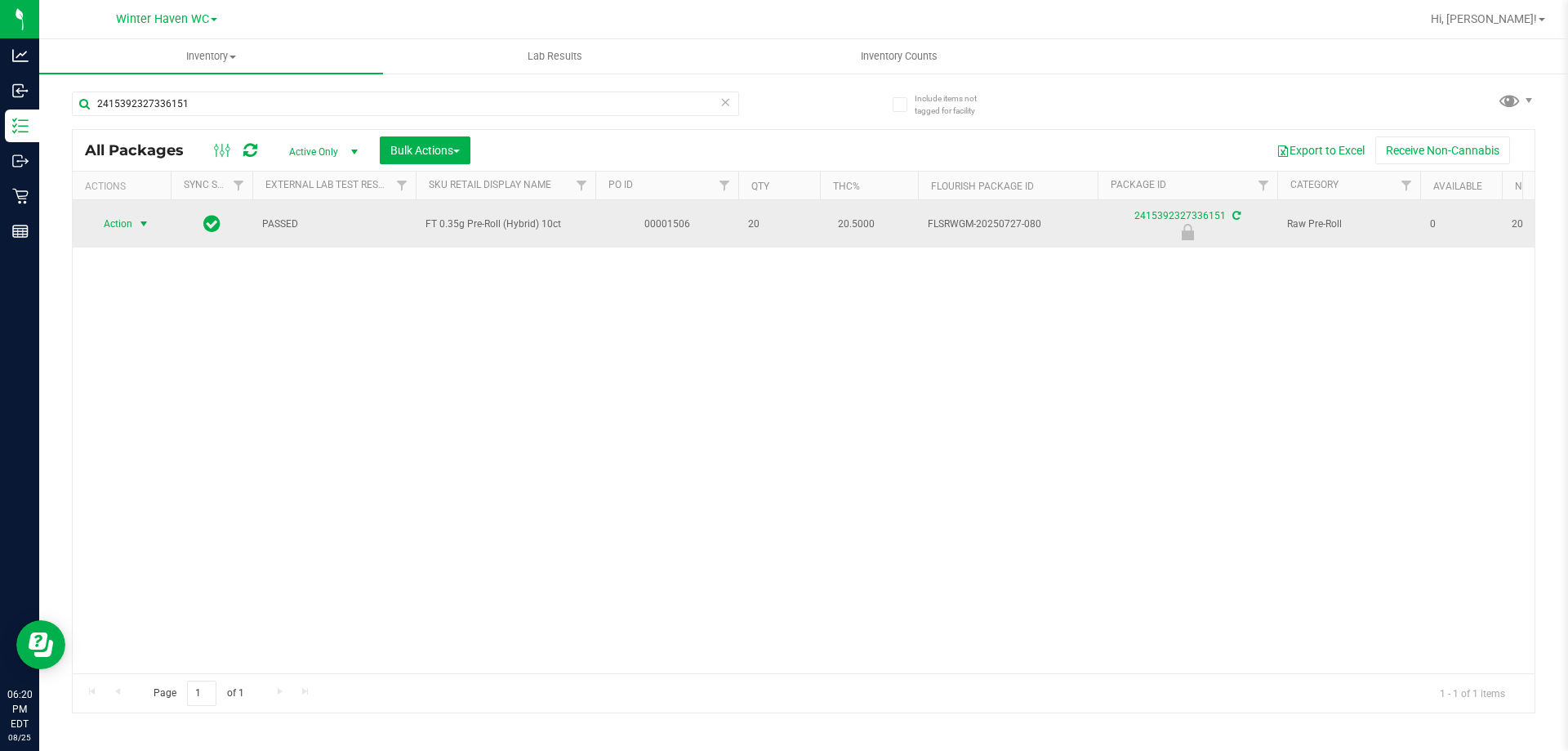
click at [122, 226] on span "Action" at bounding box center [111, 224] width 44 height 23
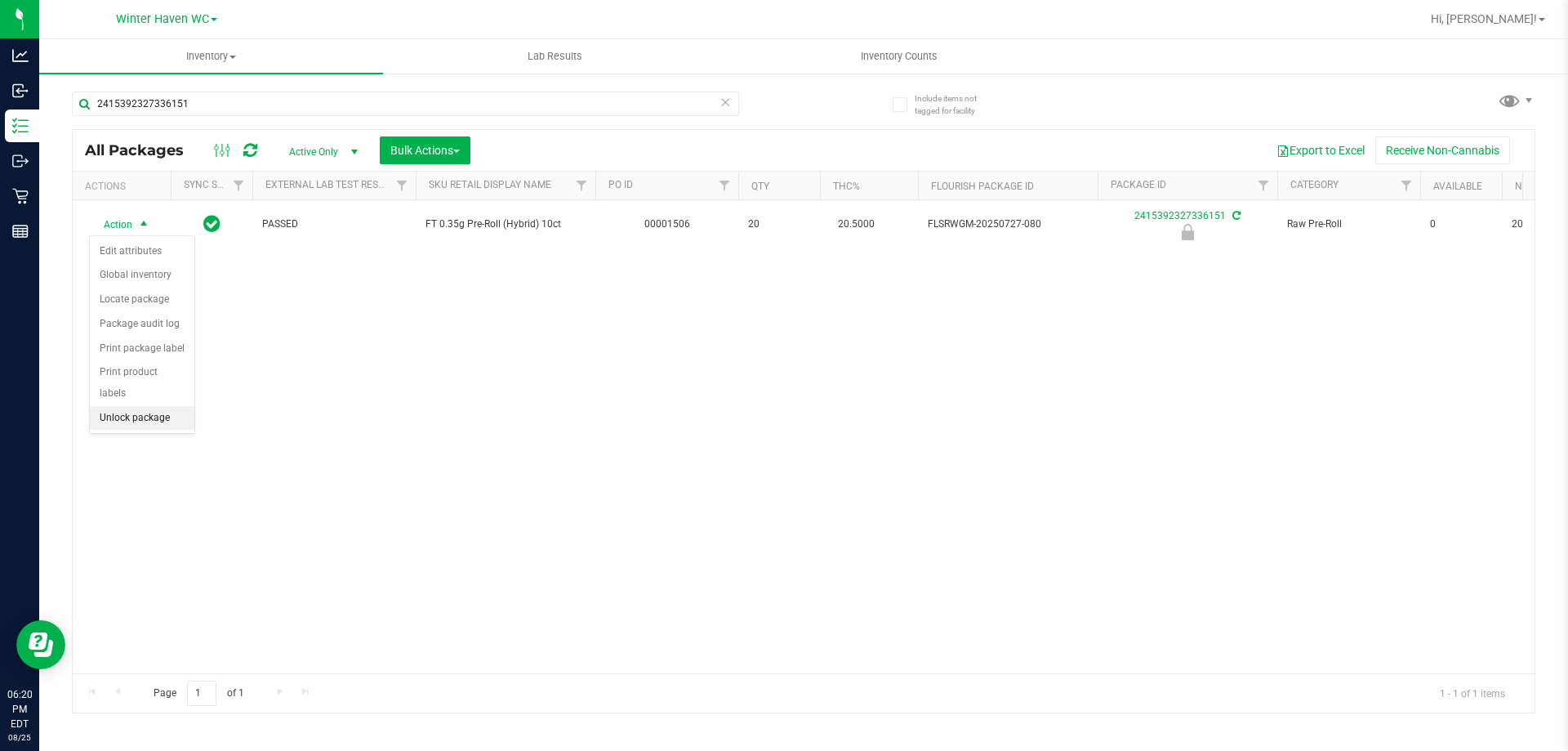
click at [143, 406] on li "Unlock package" at bounding box center [142, 418] width 105 height 25
